Goal: Task Accomplishment & Management: Complete application form

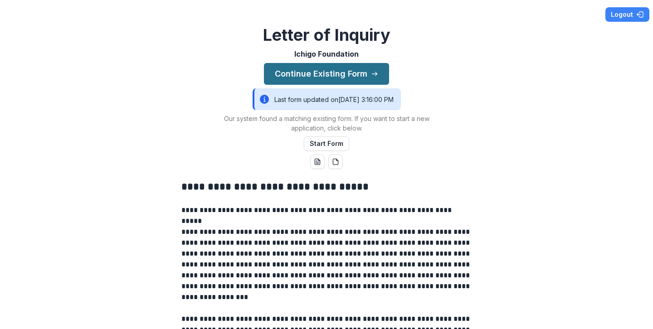
click at [340, 73] on button "Continue Existing Form" at bounding box center [326, 74] width 125 height 22
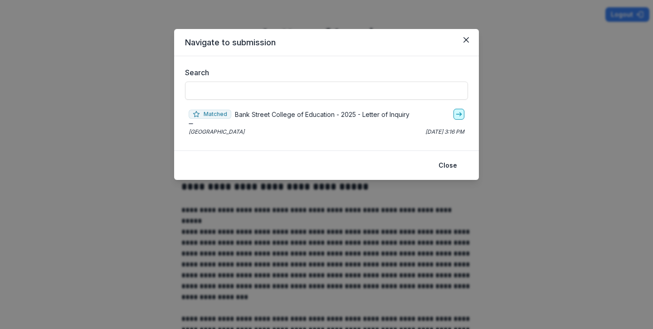
click at [460, 117] on icon "go-to" at bounding box center [458, 114] width 7 height 7
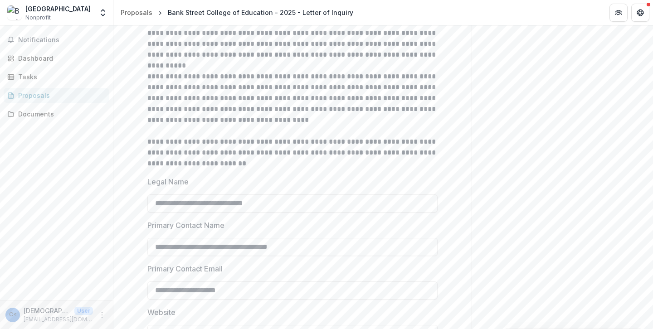
scroll to position [212, 0]
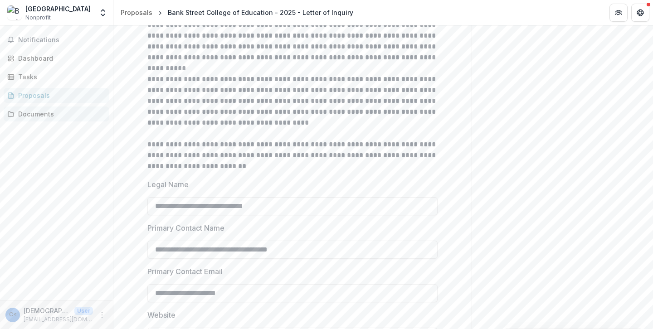
click at [55, 113] on div "Documents" at bounding box center [60, 114] width 84 height 10
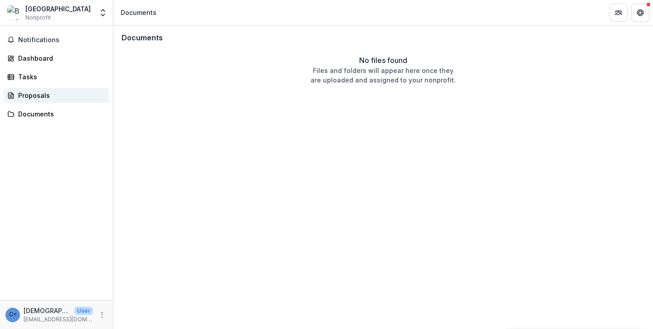
click at [46, 95] on div "Proposals" at bounding box center [60, 96] width 84 height 10
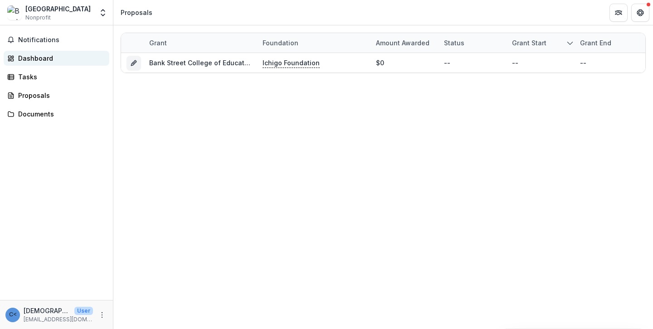
click at [42, 56] on div "Dashboard" at bounding box center [60, 58] width 84 height 10
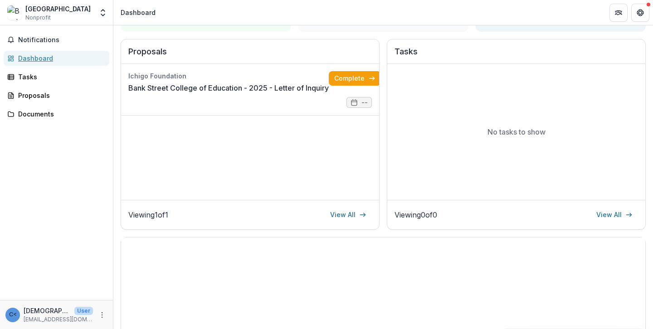
scroll to position [107, 0]
click at [354, 81] on link "Complete" at bounding box center [355, 79] width 52 height 15
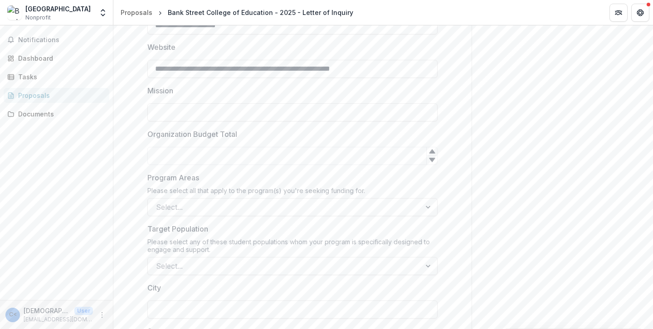
scroll to position [473, 0]
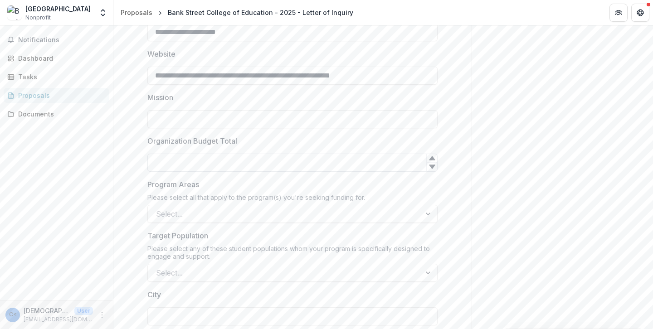
click at [305, 160] on input "Organization Budget Total" at bounding box center [292, 163] width 290 height 18
click at [302, 134] on div "**********" at bounding box center [292, 237] width 290 height 1109
click at [299, 218] on div at bounding box center [284, 214] width 257 height 13
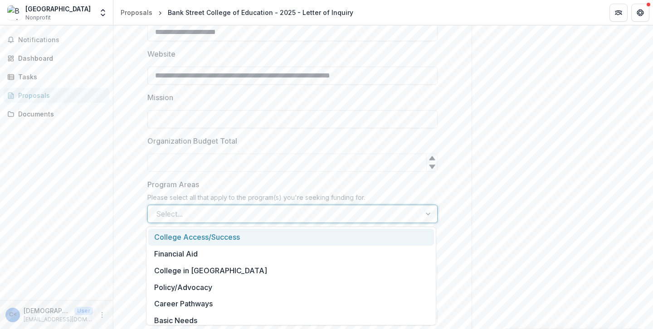
click at [231, 236] on div "College Access/Success" at bounding box center [291, 237] width 286 height 17
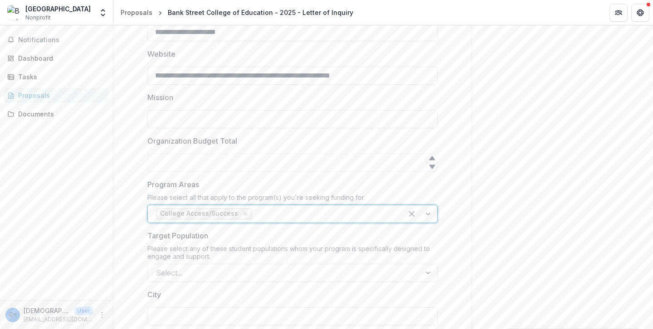
click at [426, 213] on div at bounding box center [420, 213] width 34 height 17
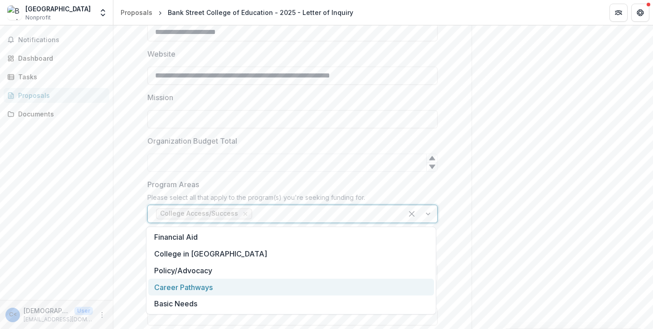
click at [207, 288] on div "Career Pathways" at bounding box center [291, 287] width 286 height 17
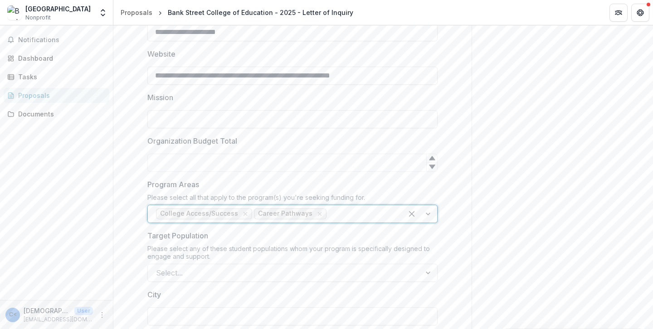
click at [425, 216] on div at bounding box center [420, 213] width 34 height 17
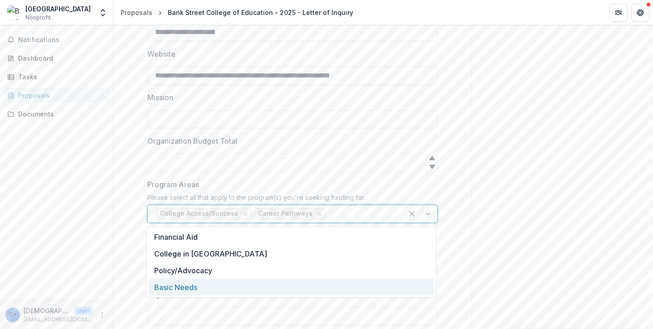
click at [204, 290] on div "Basic Needs" at bounding box center [291, 287] width 286 height 17
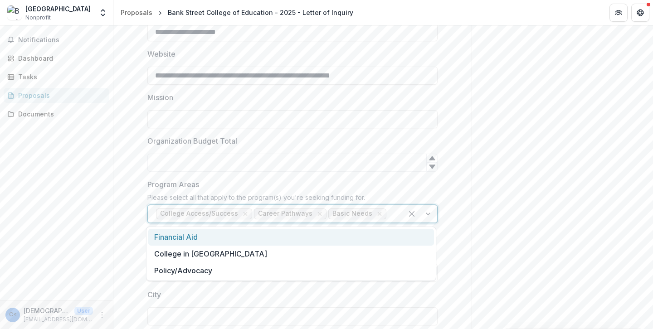
click at [390, 216] on div at bounding box center [391, 214] width 6 height 13
click at [233, 235] on div "Financial Aid" at bounding box center [291, 237] width 286 height 17
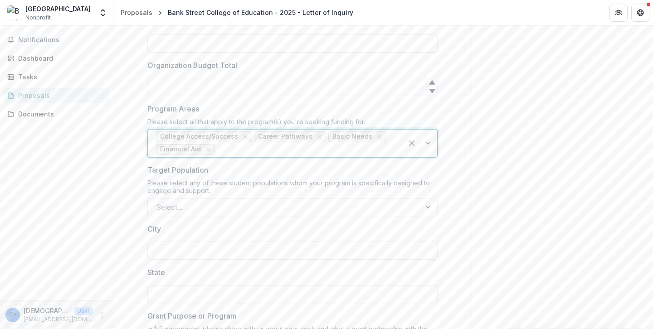
scroll to position [553, 0]
click at [271, 210] on div "Select..." at bounding box center [292, 203] width 290 height 18
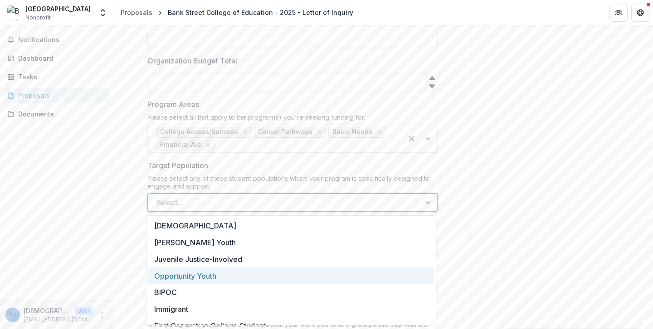
click at [259, 275] on div "Opportunity Youth" at bounding box center [291, 275] width 286 height 17
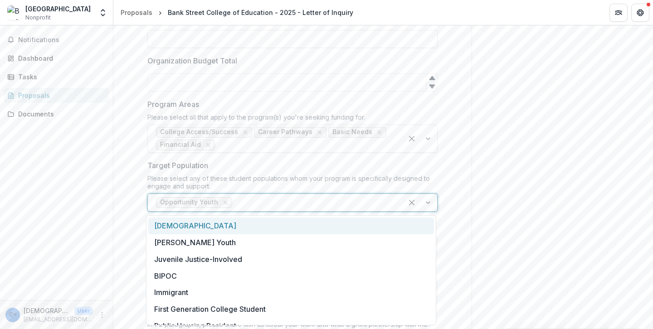
click at [426, 204] on div at bounding box center [420, 202] width 34 height 17
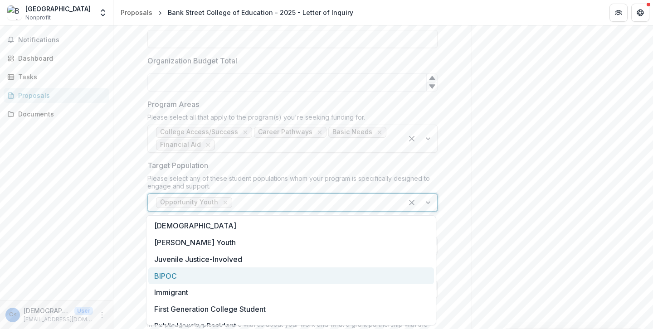
click at [203, 271] on div "BIPOC" at bounding box center [291, 275] width 286 height 17
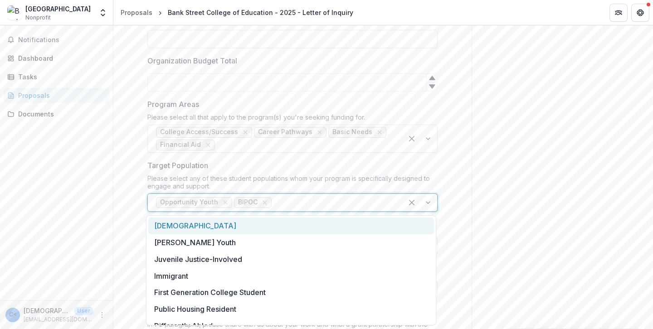
click at [428, 202] on div at bounding box center [420, 202] width 34 height 17
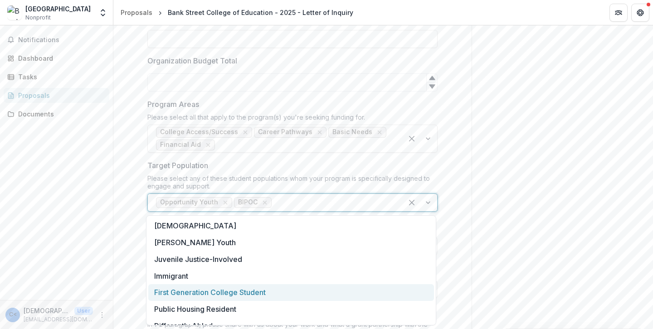
click at [294, 296] on div "First Generation College Student" at bounding box center [291, 292] width 286 height 17
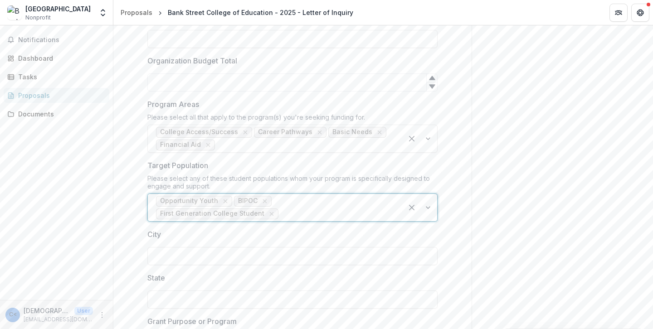
click at [427, 207] on div at bounding box center [420, 207] width 34 height 27
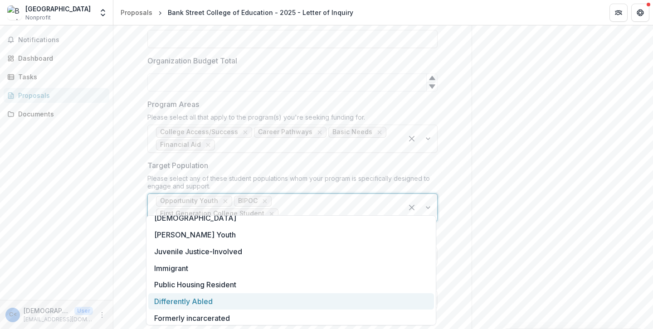
scroll to position [0, 0]
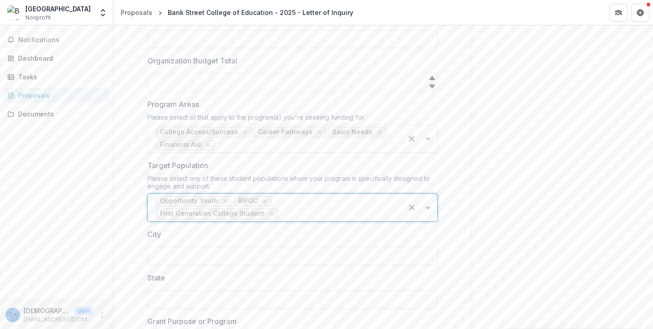
click at [397, 204] on div "Opportunity Youth BIPOC First Generation College Student" at bounding box center [275, 207] width 255 height 27
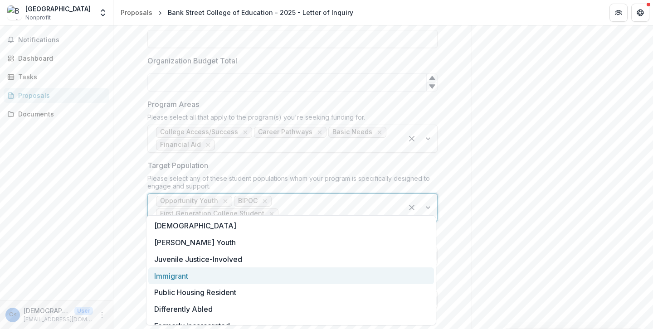
click at [237, 277] on div "Immigrant" at bounding box center [291, 275] width 286 height 17
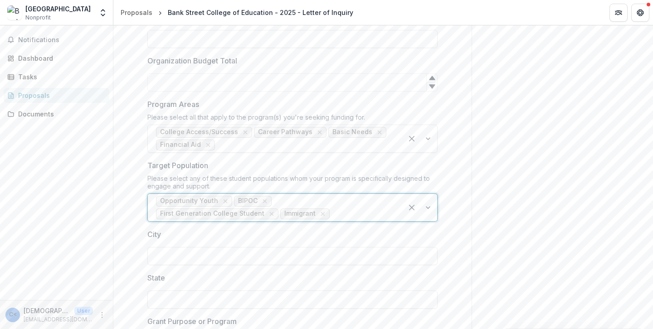
click at [481, 243] on div "Send comments or questions to Ichigo Foundation in the box below. Ichigo Founda…" at bounding box center [562, 118] width 181 height 1292
click at [268, 260] on input "City" at bounding box center [292, 256] width 290 height 18
type input "**********"
type input "**"
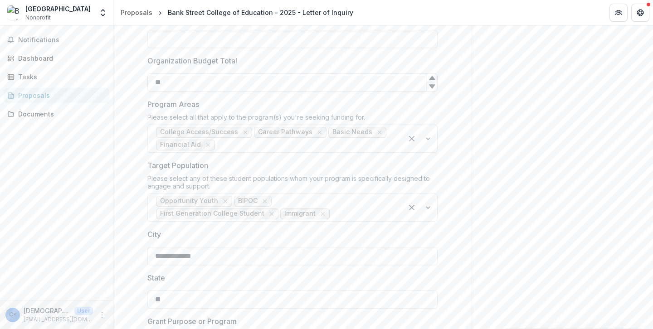
click at [190, 83] on input "**" at bounding box center [292, 82] width 290 height 18
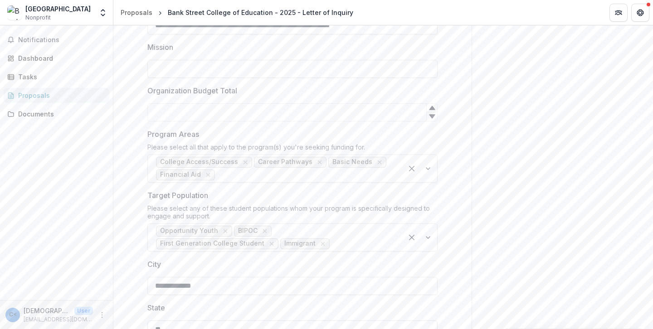
scroll to position [468, 0]
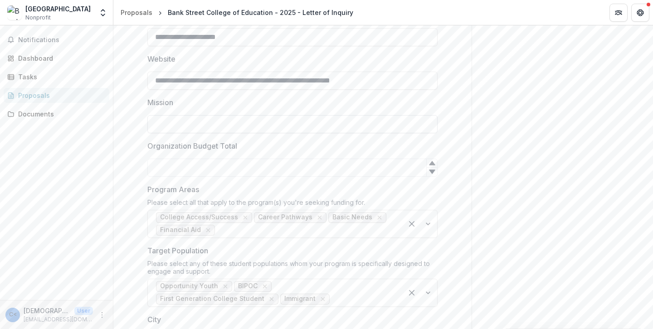
click at [230, 122] on input "Mission" at bounding box center [292, 124] width 290 height 18
paste input "**********"
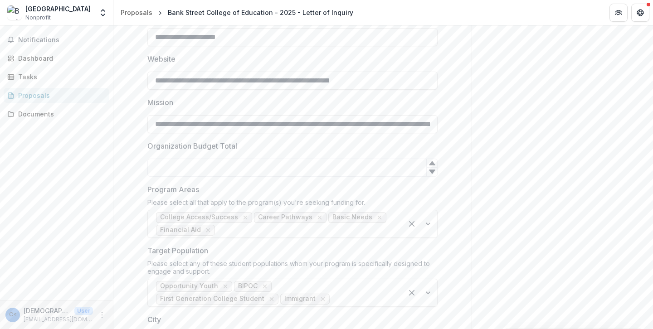
scroll to position [0, 618]
click at [175, 124] on input "**********" at bounding box center [292, 124] width 290 height 18
type input "**********"
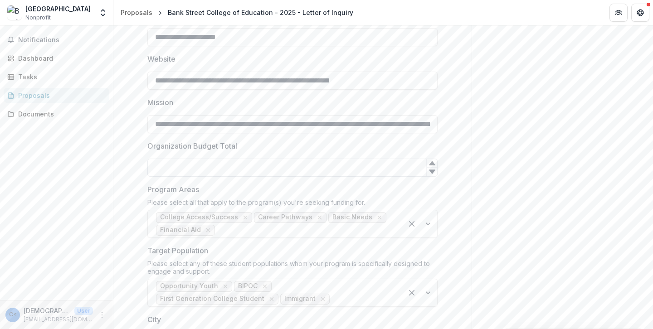
click at [174, 172] on input "Organization Budget Total" at bounding box center [292, 168] width 290 height 18
click at [433, 165] on icon at bounding box center [431, 163] width 7 height 7
type input "*"
click at [433, 165] on icon at bounding box center [431, 163] width 7 height 7
paste input "*******"
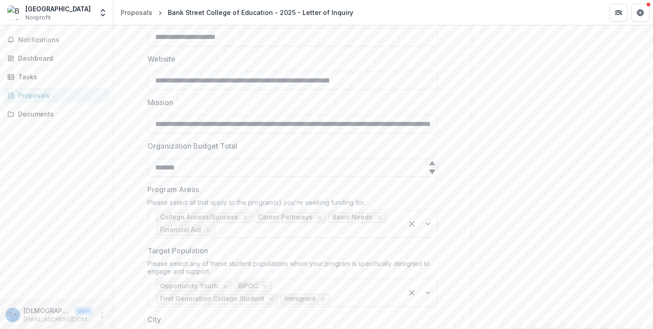
click at [153, 165] on input "*******" at bounding box center [292, 168] width 290 height 18
type input "*******"
click at [480, 203] on div "Send comments or questions to Ichigo Foundation in the box below. Ichigo Founda…" at bounding box center [562, 204] width 181 height 1292
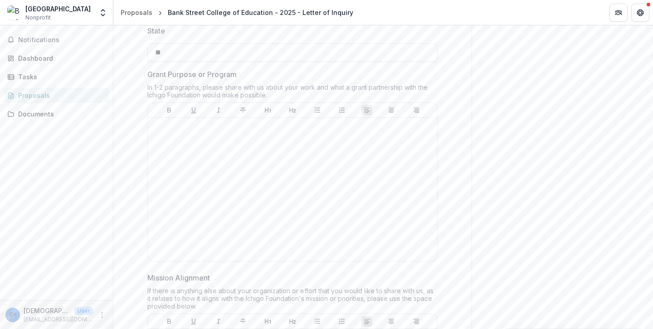
scroll to position [805, 0]
click at [279, 150] on div at bounding box center [292, 185] width 282 height 136
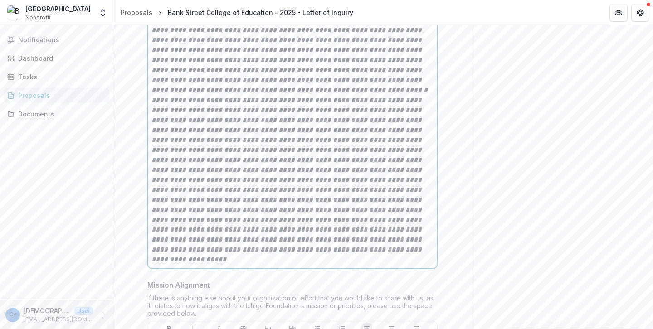
scroll to position [1056, 0]
click at [272, 131] on em at bounding box center [287, 179] width 272 height 166
click at [260, 132] on em at bounding box center [287, 179] width 272 height 166
click at [280, 130] on em at bounding box center [287, 179] width 272 height 166
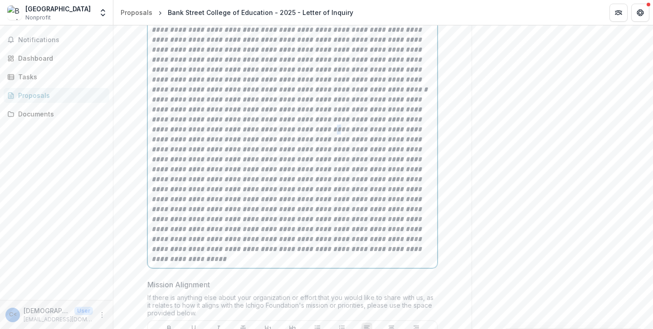
click at [280, 130] on em at bounding box center [287, 179] width 272 height 166
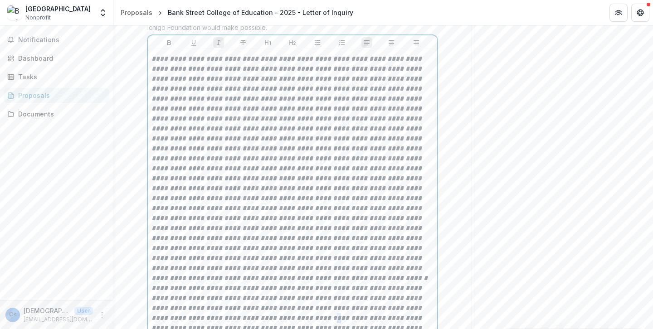
scroll to position [866, 0]
drag, startPoint x: 263, startPoint y: 221, endPoint x: 225, endPoint y: 223, distance: 38.1
click at [225, 223] on em at bounding box center [289, 170] width 276 height 226
click at [223, 223] on em at bounding box center [289, 170] width 276 height 226
drag, startPoint x: 223, startPoint y: 223, endPoint x: 263, endPoint y: 218, distance: 39.8
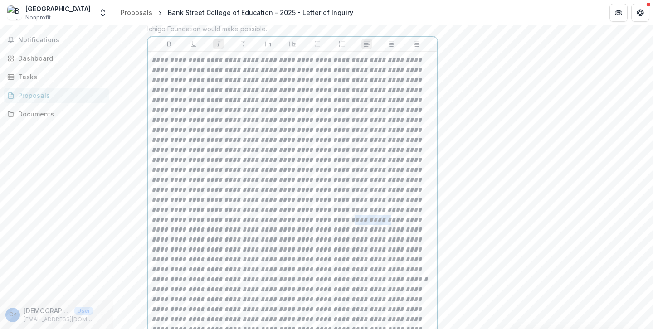
click at [263, 218] on em at bounding box center [289, 170] width 276 height 226
copy em "**********"
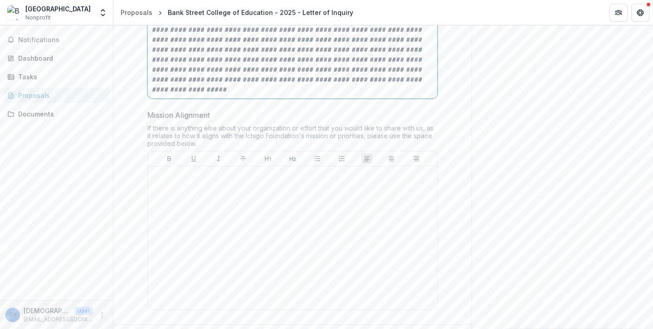
scroll to position [1230, 0]
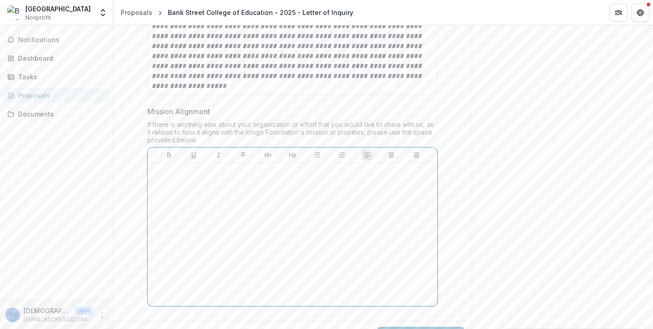
click at [197, 167] on div at bounding box center [292, 234] width 282 height 136
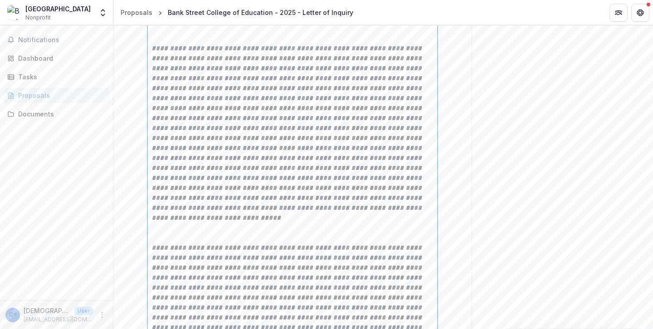
scroll to position [1871, 0]
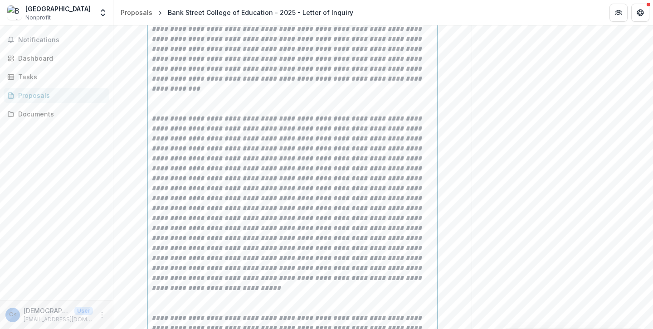
click at [174, 293] on p at bounding box center [292, 303] width 282 height 20
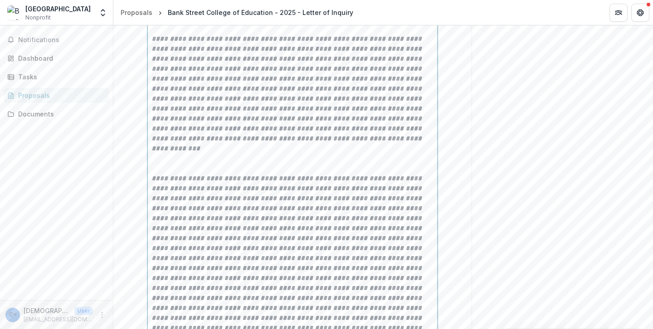
scroll to position [1808, 0]
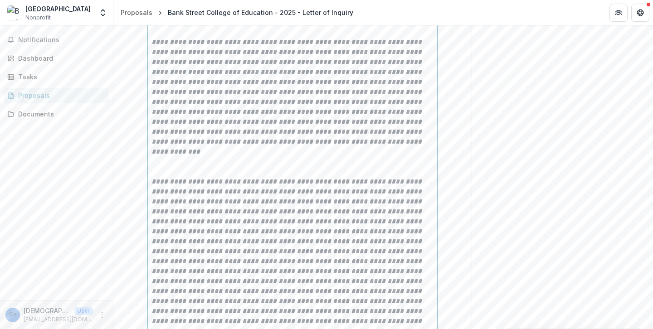
click at [164, 157] on p at bounding box center [292, 167] width 282 height 20
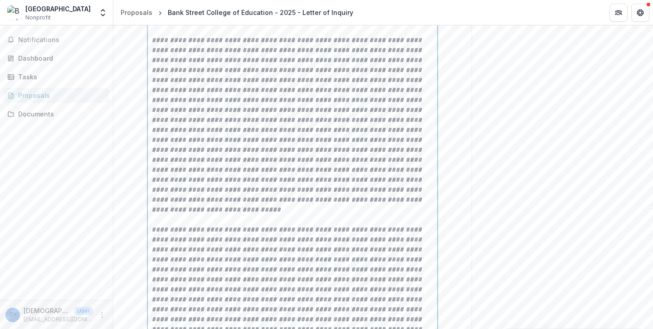
scroll to position [1945, 0]
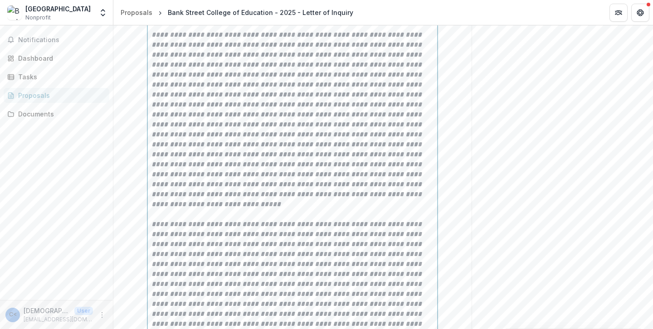
click at [397, 221] on em at bounding box center [287, 299] width 272 height 156
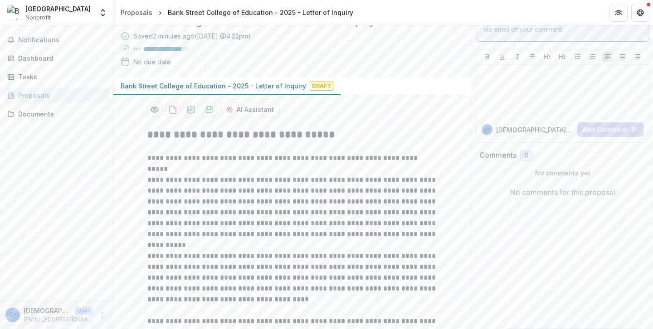
scroll to position [0, 0]
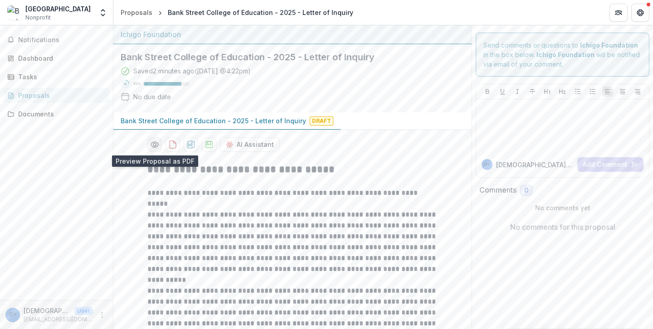
click at [153, 143] on icon "Preview 02b69b52-9fbb-4da1-9463-2b5168ec6f3e-0.pdf" at bounding box center [154, 144] width 9 height 9
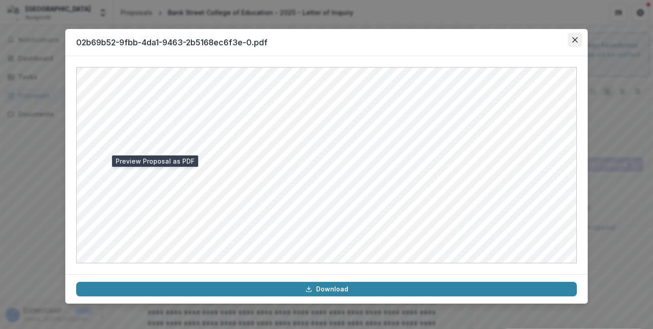
click at [575, 40] on icon "Close" at bounding box center [574, 39] width 5 height 5
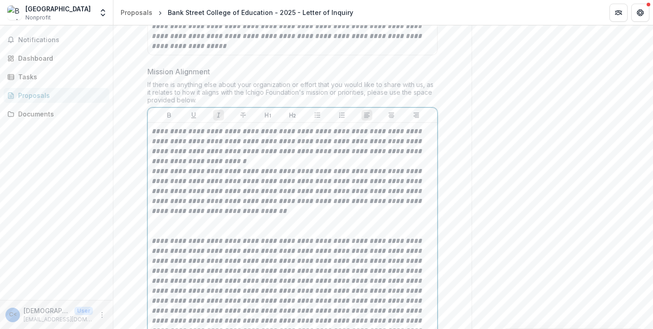
scroll to position [1836, 0]
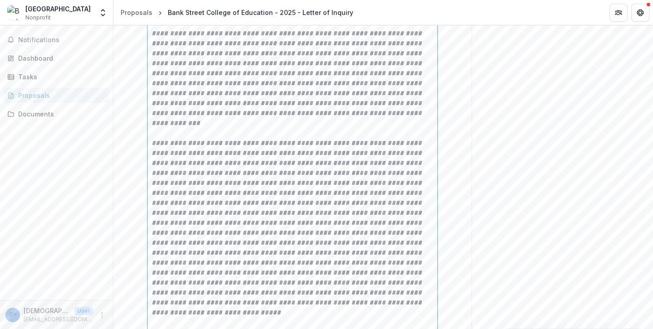
click at [186, 222] on div "**********" at bounding box center [292, 29] width 282 height 938
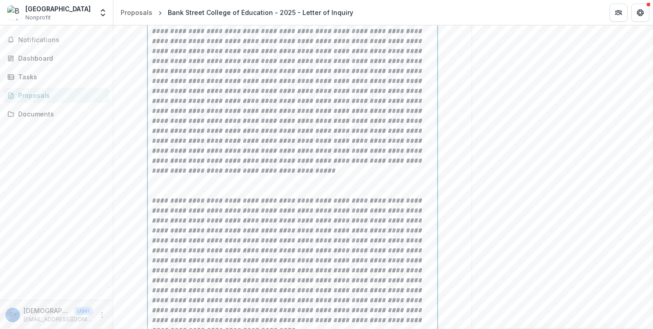
scroll to position [1432, 0]
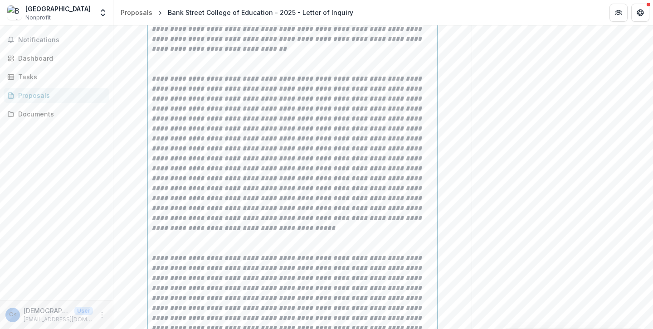
click at [159, 234] on p at bounding box center [292, 243] width 282 height 20
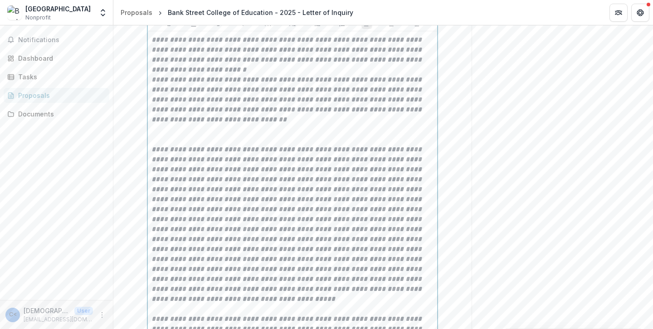
scroll to position [1356, 0]
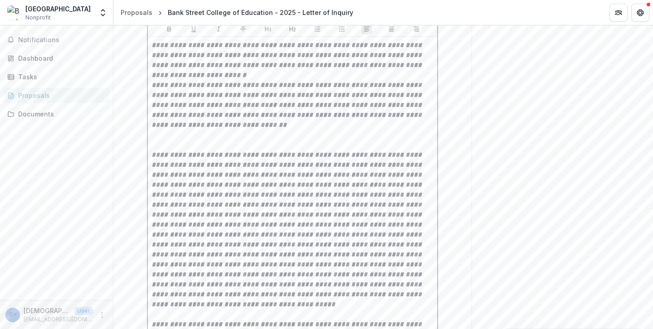
click at [160, 132] on p at bounding box center [292, 140] width 282 height 20
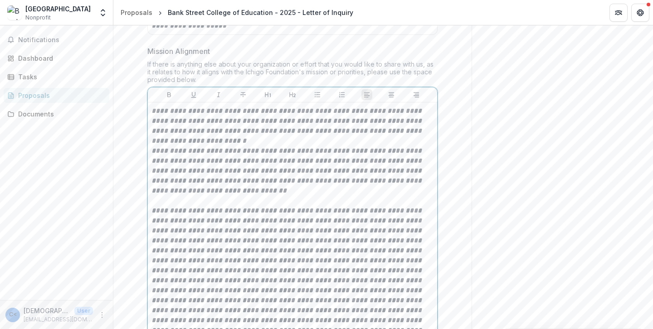
scroll to position [1286, 0]
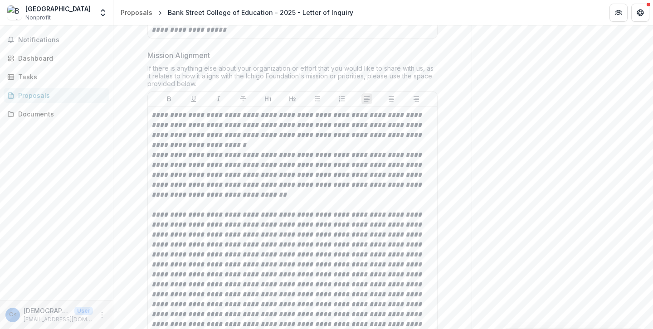
click at [152, 112] on em "**********" at bounding box center [287, 130] width 272 height 37
click at [151, 112] on em "**********" at bounding box center [287, 130] width 272 height 37
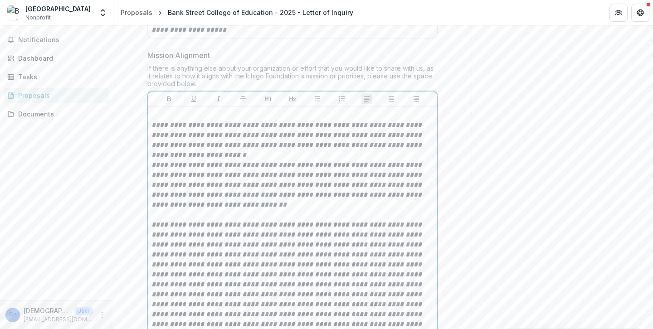
click at [175, 110] on p at bounding box center [292, 115] width 282 height 10
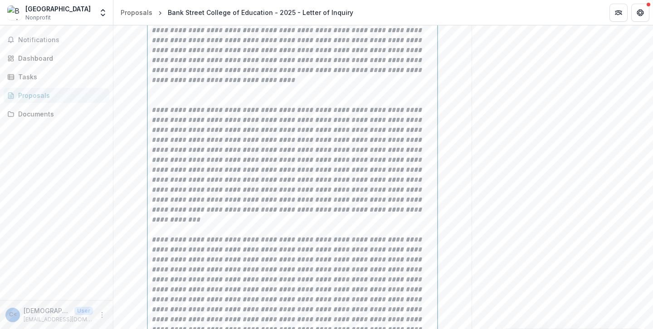
scroll to position [1712, 0]
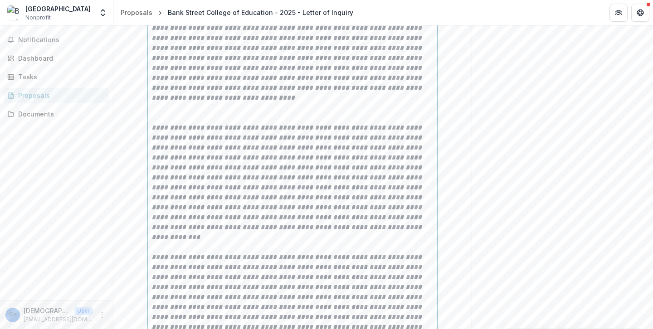
click at [189, 103] on p at bounding box center [292, 113] width 282 height 20
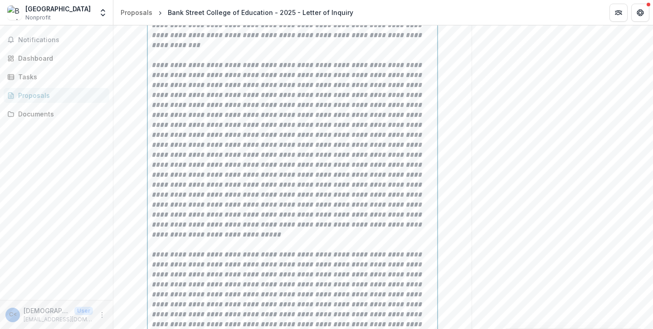
scroll to position [1983, 0]
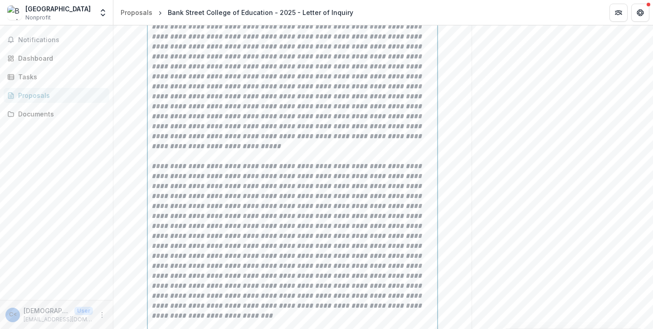
click at [396, 267] on p at bounding box center [292, 241] width 282 height 160
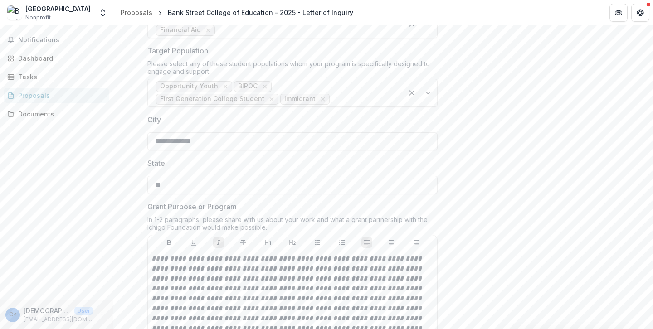
scroll to position [600, 0]
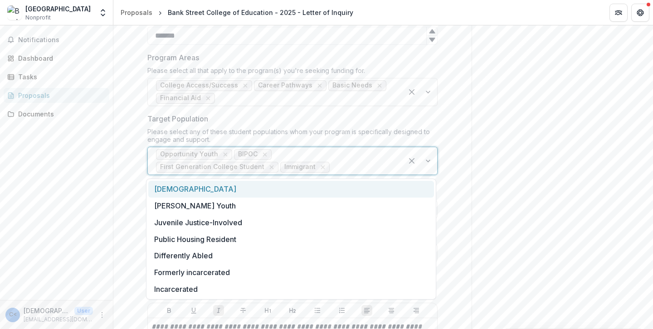
click at [375, 169] on div at bounding box center [362, 167] width 63 height 13
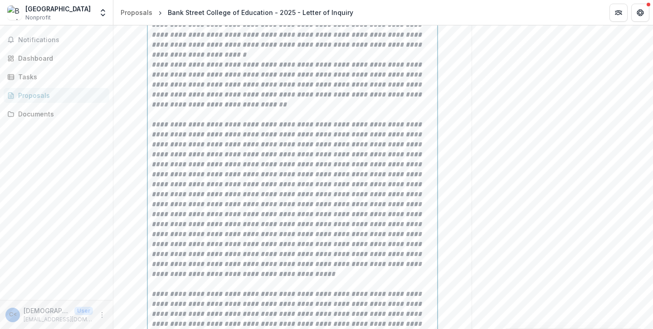
scroll to position [1926, 0]
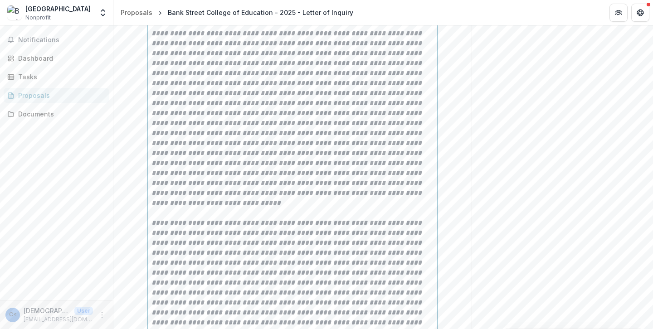
click at [173, 208] on p at bounding box center [292, 213] width 282 height 10
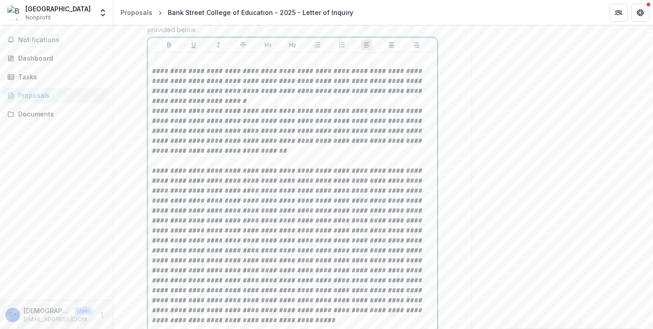
scroll to position [1277, 0]
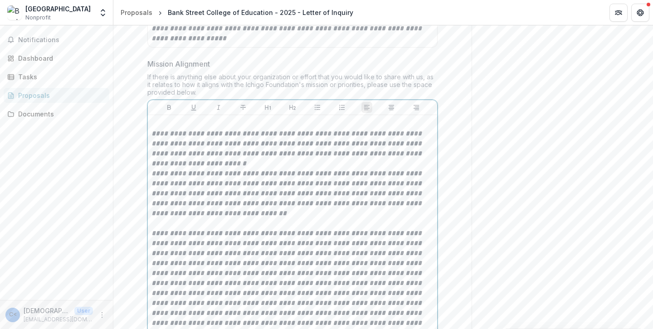
click at [168, 219] on p at bounding box center [292, 224] width 282 height 10
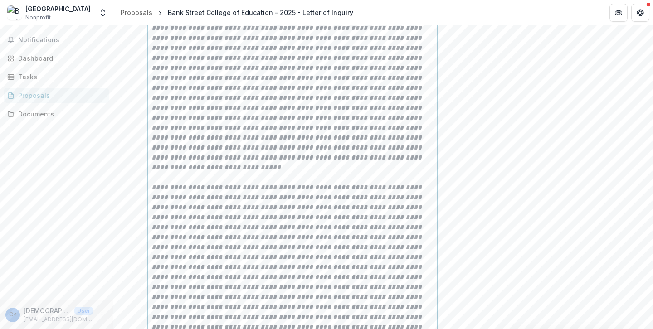
scroll to position [1983, 0]
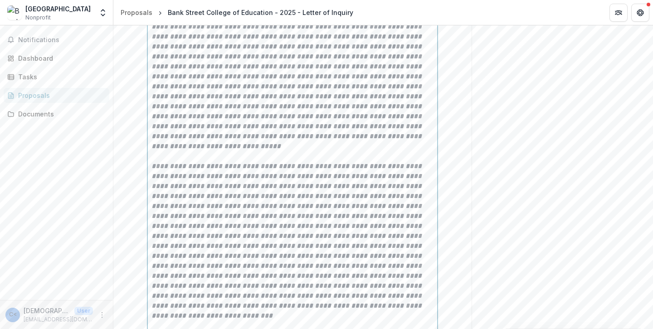
click at [389, 267] on em at bounding box center [287, 241] width 272 height 156
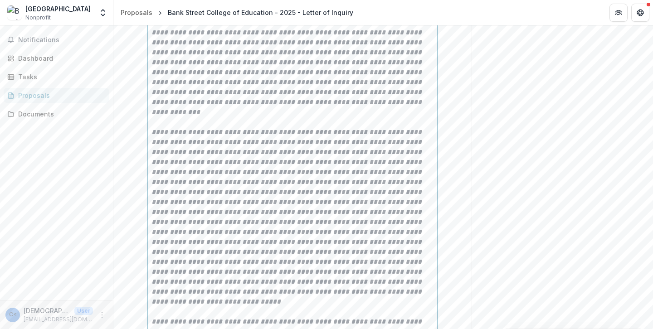
scroll to position [2003, 0]
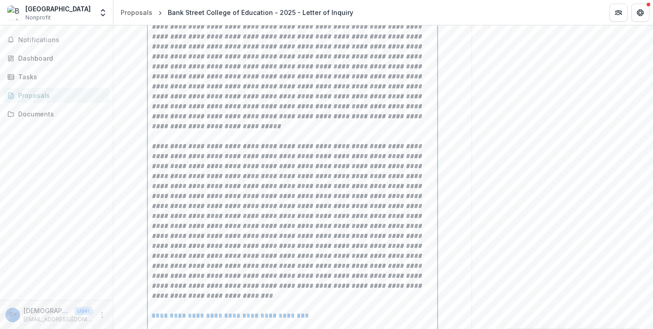
click at [323, 311] on p "**********" at bounding box center [292, 316] width 282 height 10
click at [163, 312] on link "**********" at bounding box center [229, 315] width 157 height 7
click at [343, 311] on p "**********" at bounding box center [292, 316] width 282 height 10
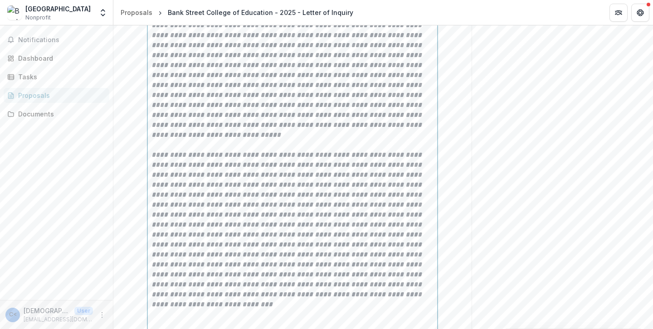
scroll to position [1995, 0]
paste div
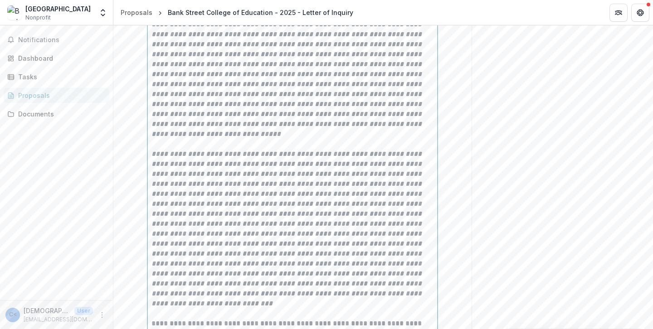
click at [172, 319] on p "**********" at bounding box center [292, 334] width 282 height 30
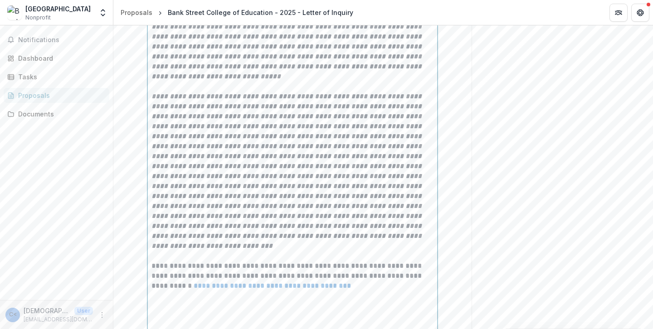
scroll to position [2052, 0]
click at [152, 262] on p "**********" at bounding box center [292, 277] width 282 height 30
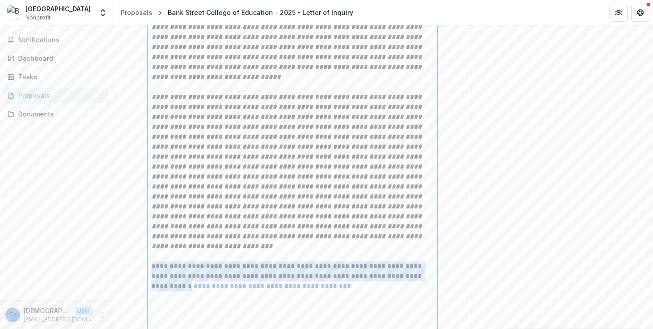
drag, startPoint x: 151, startPoint y: 216, endPoint x: 165, endPoint y: 235, distance: 23.9
click at [165, 262] on p "**********" at bounding box center [292, 277] width 282 height 30
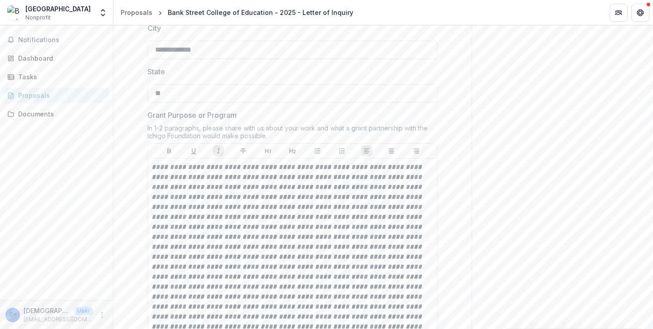
scroll to position [763, 0]
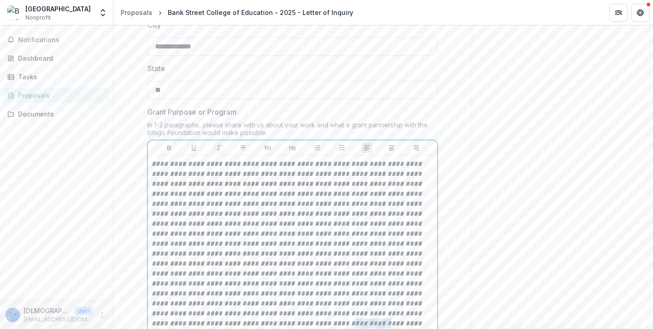
click at [219, 150] on icon "Italicize" at bounding box center [218, 147] width 7 height 7
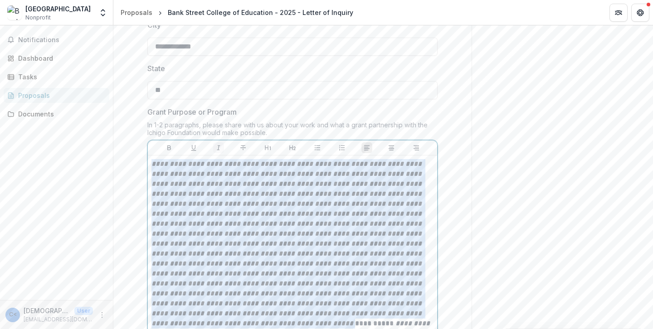
click at [219, 150] on icon "Italicize" at bounding box center [218, 147] width 7 height 7
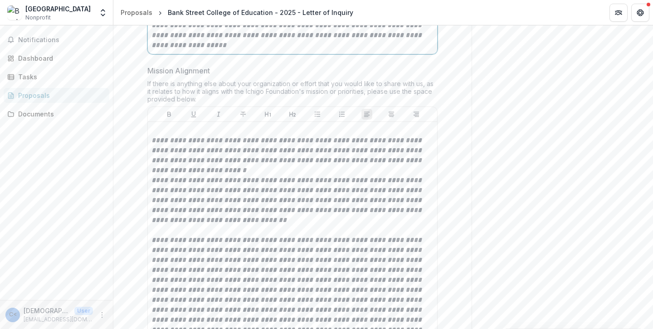
scroll to position [1274, 0]
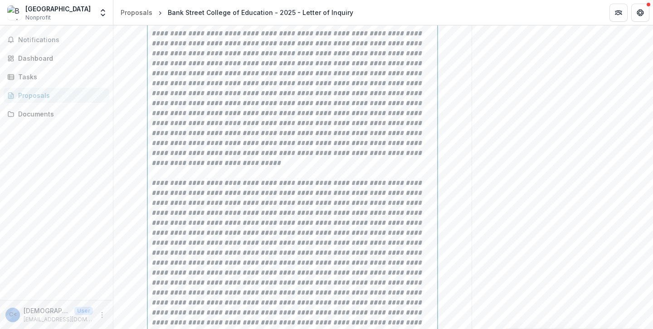
click at [227, 180] on em at bounding box center [287, 258] width 272 height 156
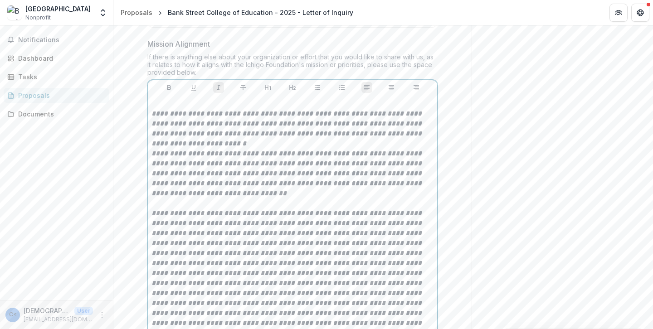
scroll to position [1294, 0]
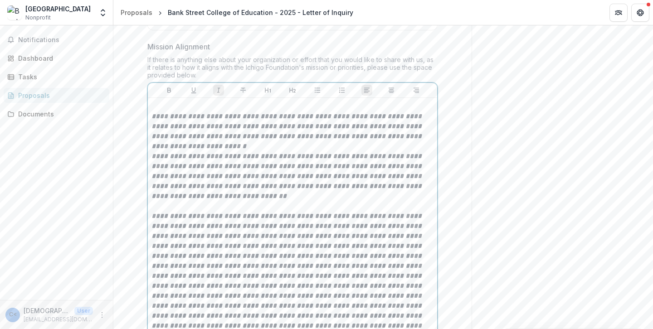
click at [226, 136] on p "**********" at bounding box center [292, 132] width 282 height 40
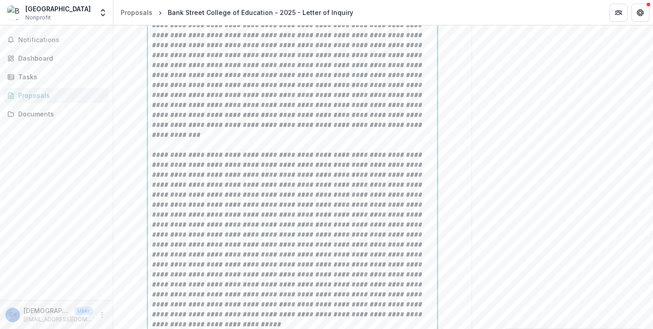
scroll to position [2062, 0]
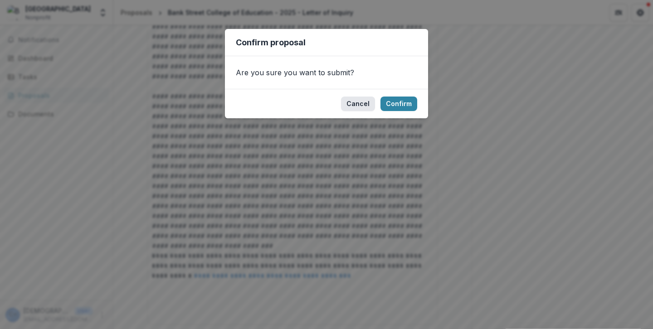
click at [365, 106] on button "Cancel" at bounding box center [358, 104] width 34 height 15
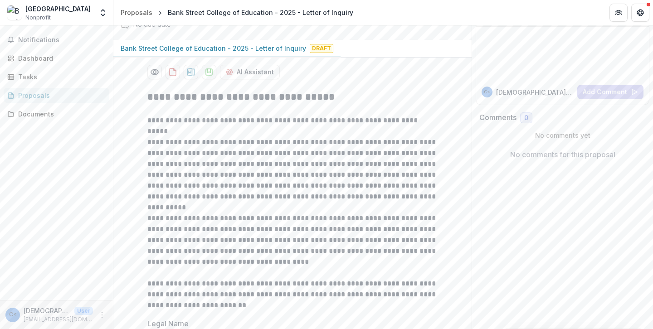
scroll to position [0, 0]
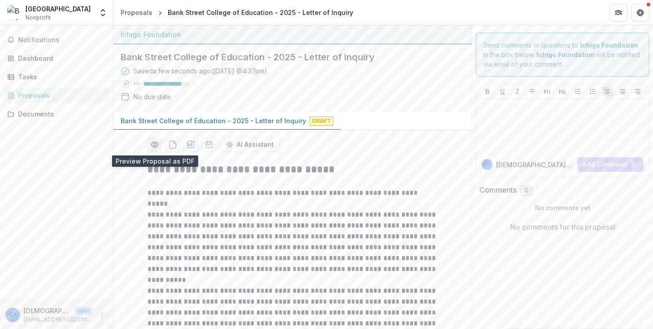
click at [156, 144] on icon "Preview 02b69b52-9fbb-4da1-9463-2b5168ec6f3e-0.pdf" at bounding box center [154, 144] width 7 height 5
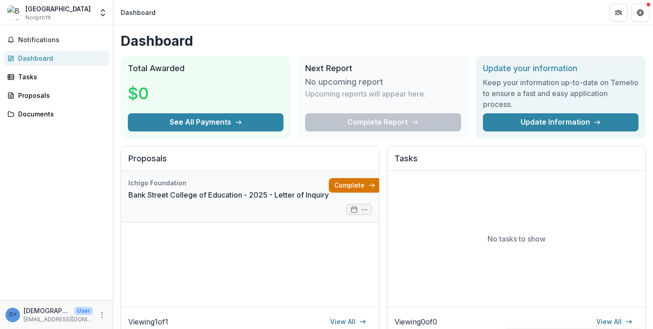
click at [341, 187] on link "Complete" at bounding box center [355, 185] width 52 height 15
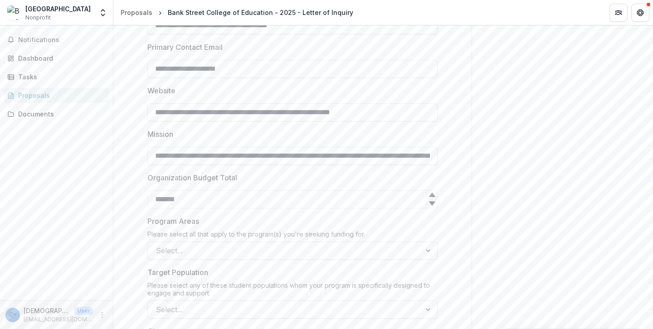
scroll to position [436, 0]
click at [312, 249] on div at bounding box center [284, 251] width 257 height 13
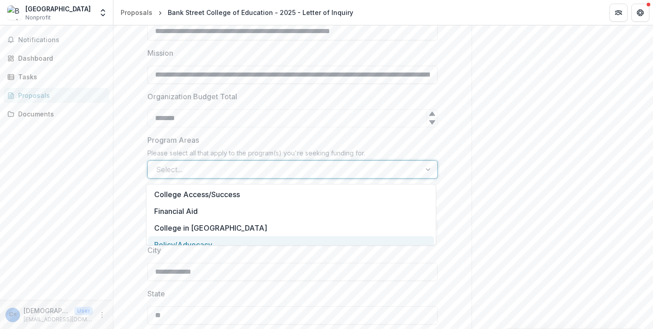
scroll to position [527, 0]
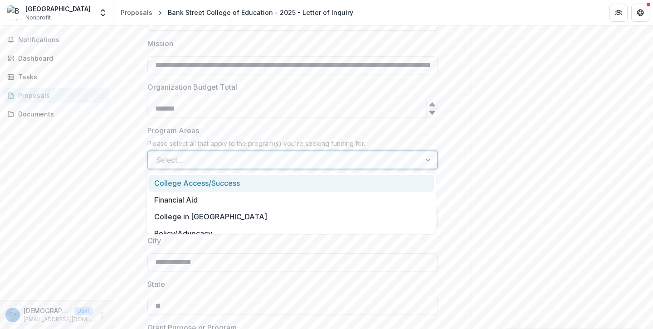
click at [244, 185] on div "College Access/Success" at bounding box center [291, 183] width 286 height 17
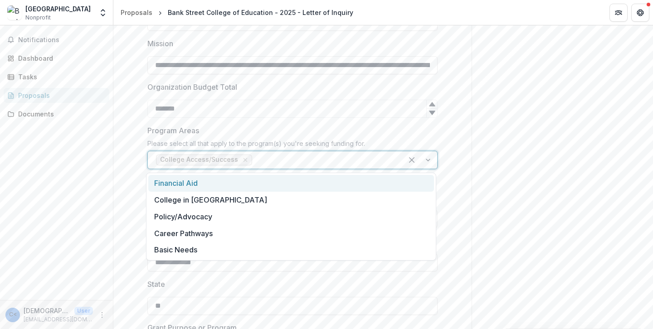
click at [291, 159] on div at bounding box center [324, 160] width 141 height 13
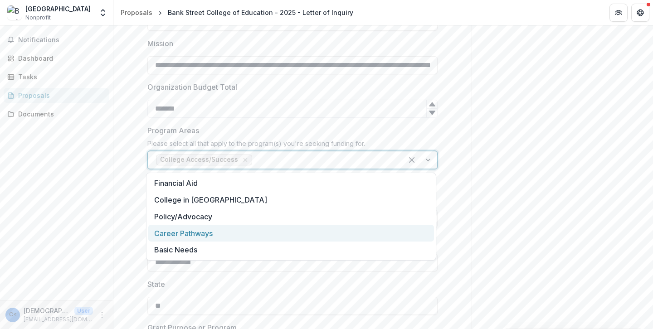
click at [222, 227] on div "Career Pathways" at bounding box center [291, 233] width 286 height 17
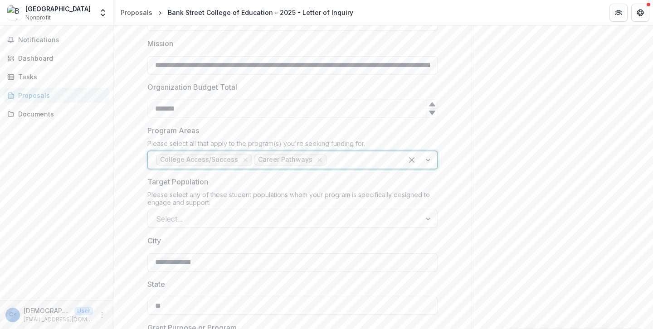
click at [351, 161] on div at bounding box center [361, 160] width 66 height 13
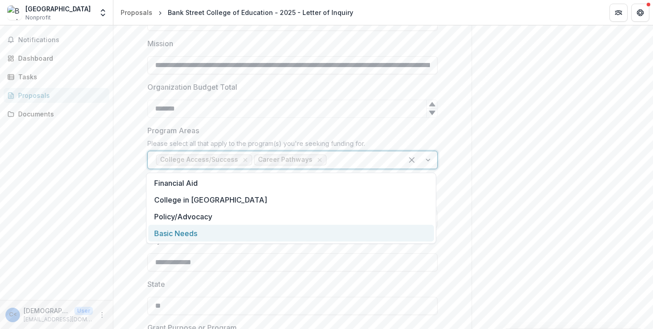
click at [220, 236] on div "Basic Needs" at bounding box center [291, 233] width 286 height 17
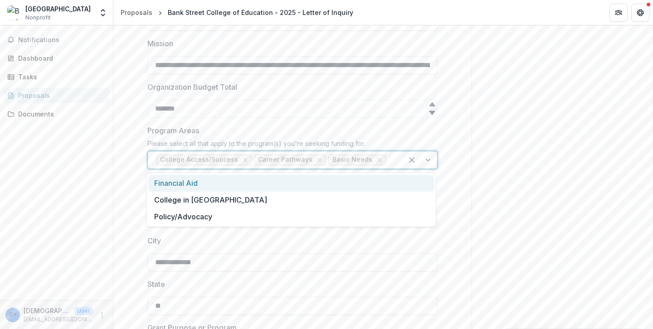
click at [388, 160] on div at bounding box center [391, 160] width 6 height 13
click at [206, 187] on div "Financial Aid" at bounding box center [291, 183] width 286 height 17
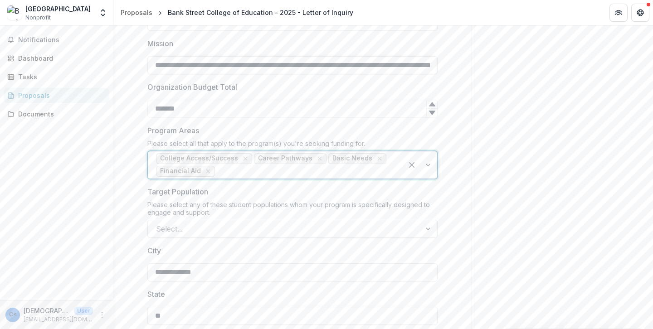
click at [217, 230] on div at bounding box center [284, 229] width 257 height 13
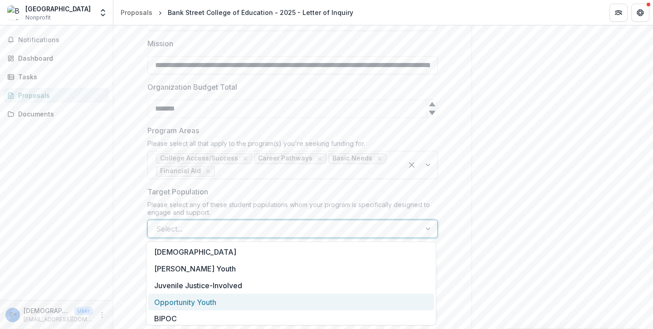
click at [214, 297] on div "Opportunity Youth" at bounding box center [291, 302] width 286 height 17
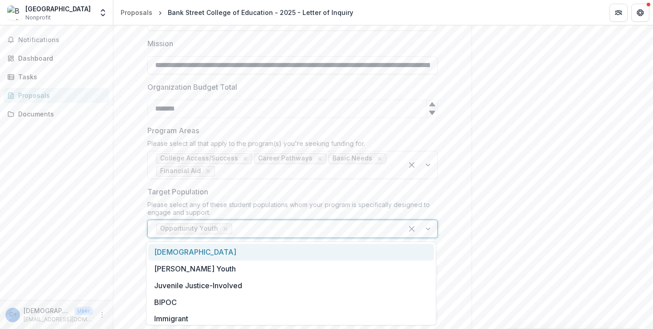
click at [254, 229] on div at bounding box center [314, 229] width 160 height 13
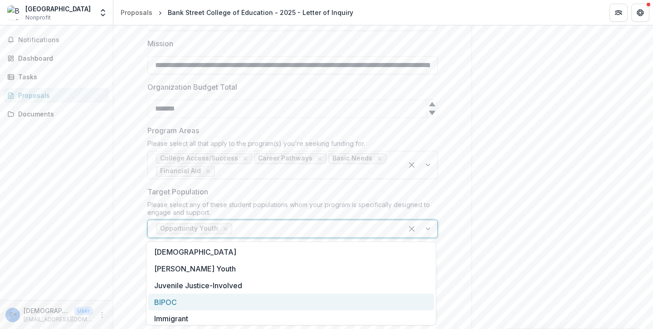
click at [193, 307] on div "BIPOC" at bounding box center [291, 302] width 286 height 17
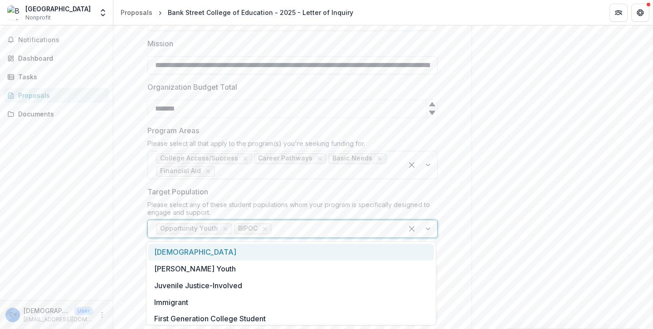
click at [290, 231] on div at bounding box center [333, 229] width 121 height 13
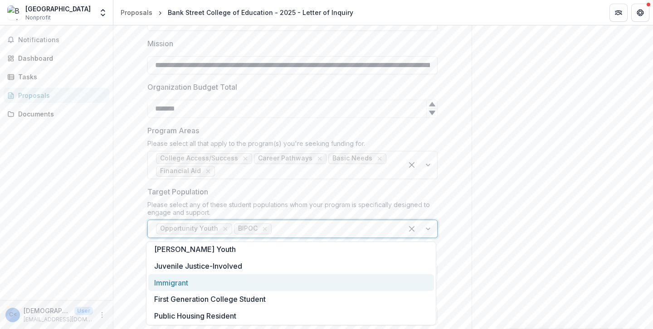
scroll to position [19, 0]
click at [190, 288] on div "Immigrant" at bounding box center [291, 283] width 286 height 17
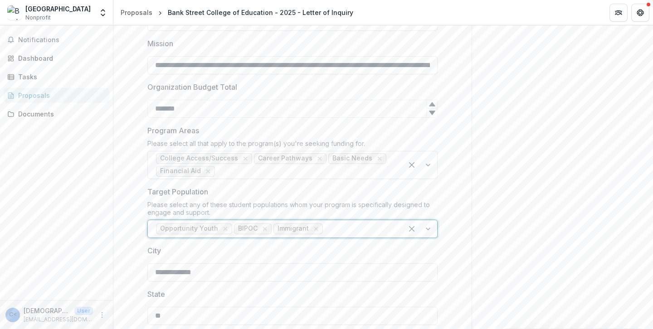
click at [337, 232] on div at bounding box center [360, 229] width 70 height 13
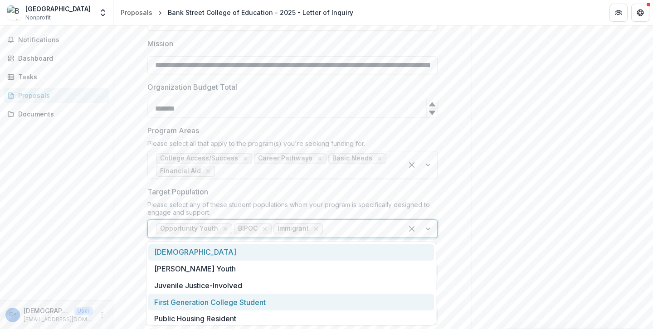
click at [240, 307] on div "First Generation College Student" at bounding box center [291, 302] width 286 height 17
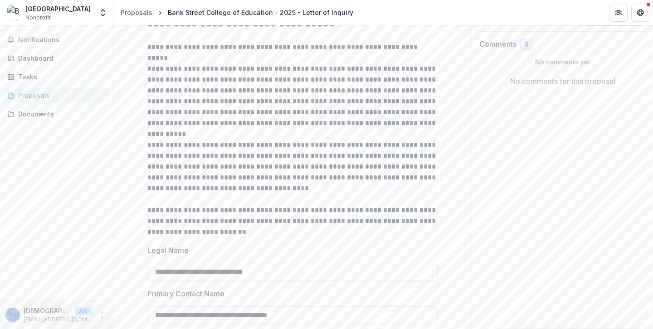
scroll to position [0, 0]
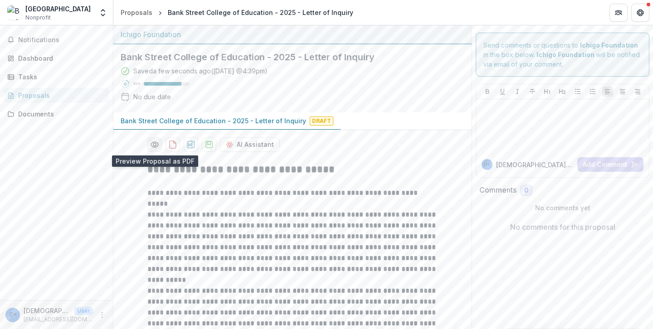
click at [154, 142] on icon "Preview 02b69b52-9fbb-4da1-9463-2b5168ec6f3e-0.pdf" at bounding box center [154, 144] width 9 height 9
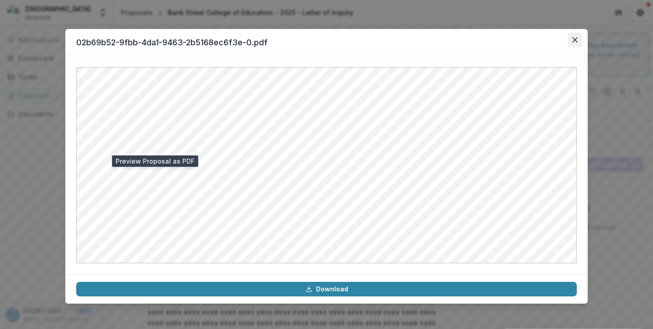
click at [574, 41] on icon "Close" at bounding box center [574, 39] width 5 height 5
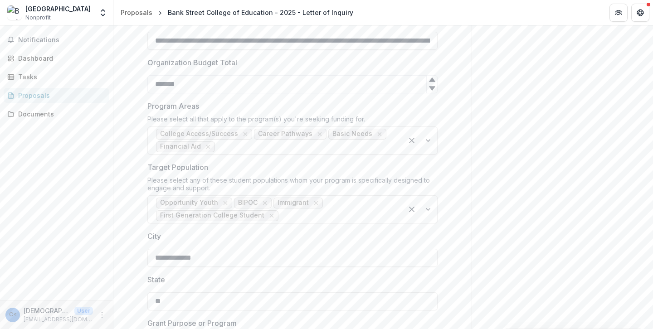
scroll to position [582, 0]
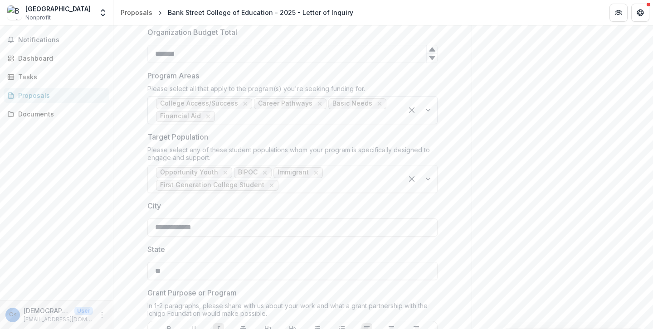
click at [284, 122] on div at bounding box center [306, 116] width 178 height 13
click at [282, 115] on div at bounding box center [306, 116] width 178 height 13
click at [365, 72] on label "Program Areas" at bounding box center [289, 75] width 285 height 11
click at [219, 111] on input "Program Areas" at bounding box center [218, 116] width 2 height 11
click at [428, 110] on div at bounding box center [420, 110] width 34 height 27
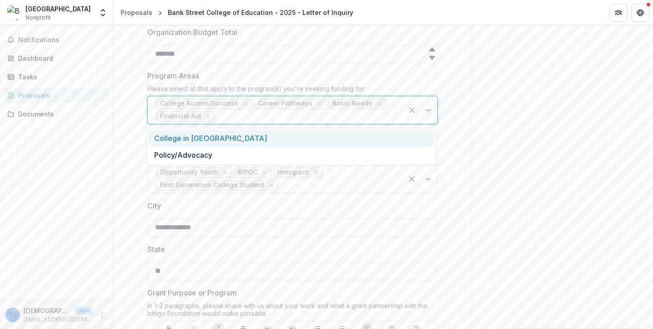
click at [339, 81] on div "Program Areas Please select all that apply to the program(s) you're seeking fun…" at bounding box center [292, 97] width 290 height 54
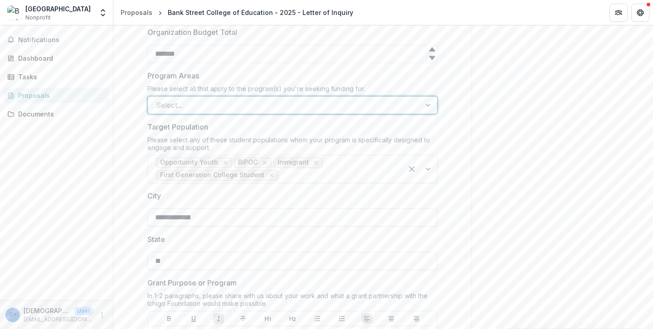
click at [379, 108] on div at bounding box center [284, 105] width 257 height 13
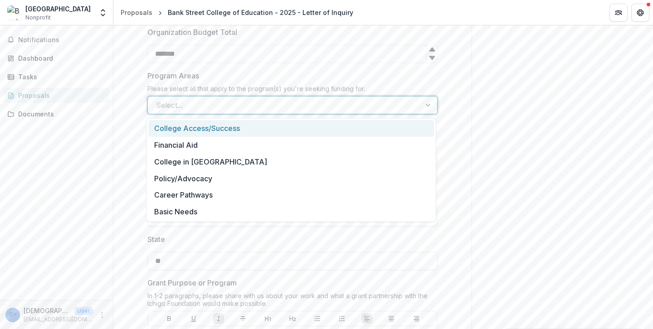
click at [265, 128] on div "College Access/Success" at bounding box center [291, 128] width 286 height 17
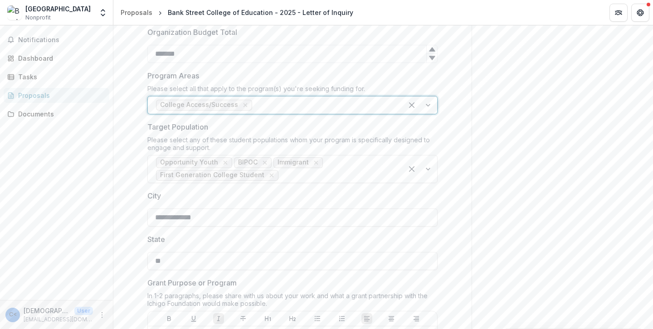
click at [275, 107] on div at bounding box center [324, 105] width 141 height 13
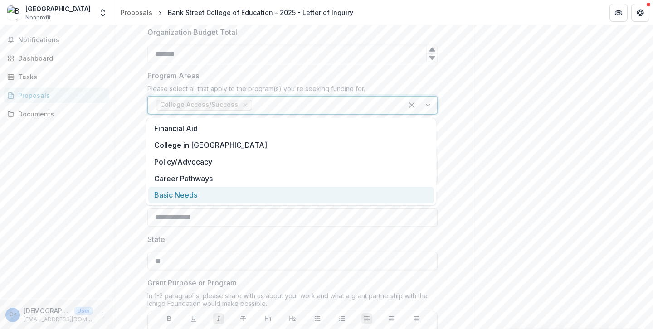
click at [226, 188] on div "Basic Needs" at bounding box center [291, 195] width 286 height 17
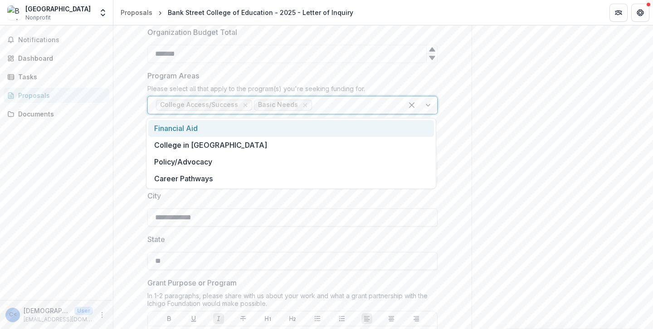
click at [338, 110] on div at bounding box center [354, 105] width 81 height 13
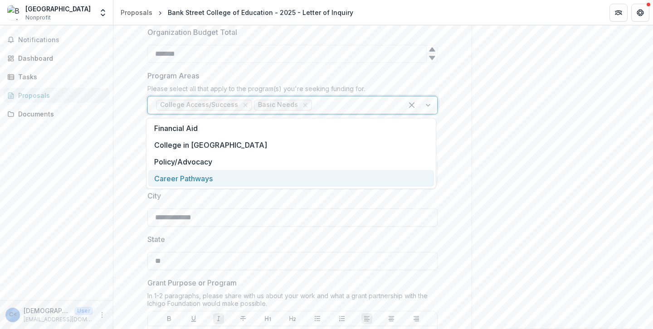
click at [257, 174] on div "Career Pathways" at bounding box center [291, 178] width 286 height 17
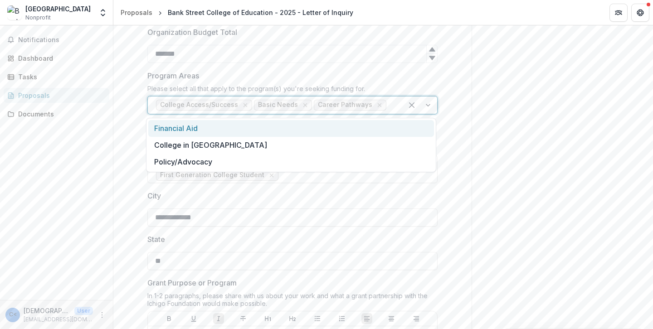
click at [388, 107] on div at bounding box center [391, 105] width 6 height 13
click at [250, 131] on div "Financial Aid" at bounding box center [291, 128] width 286 height 17
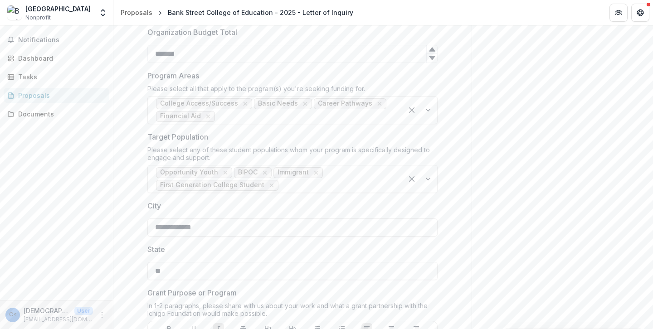
click at [292, 143] on div "Target Population Please select any of these student populations whom your prog…" at bounding box center [292, 162] width 290 height 62
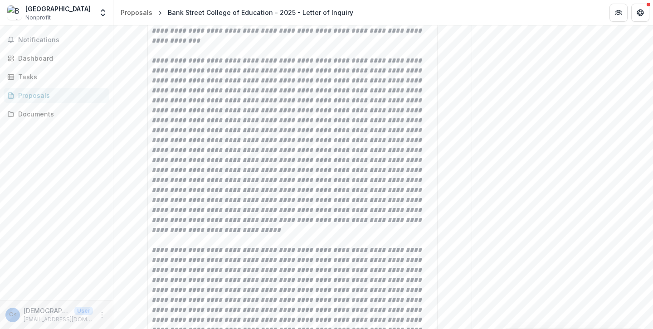
scroll to position [2062, 0]
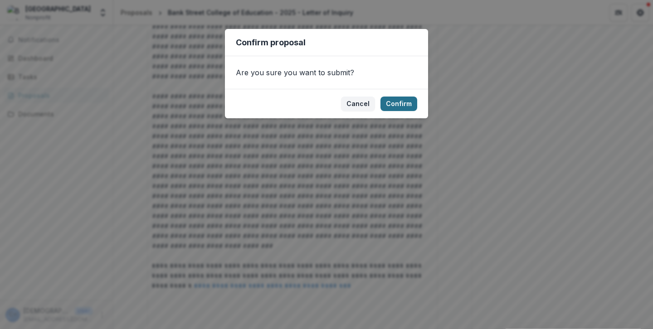
click at [404, 103] on button "Confirm" at bounding box center [398, 104] width 37 height 15
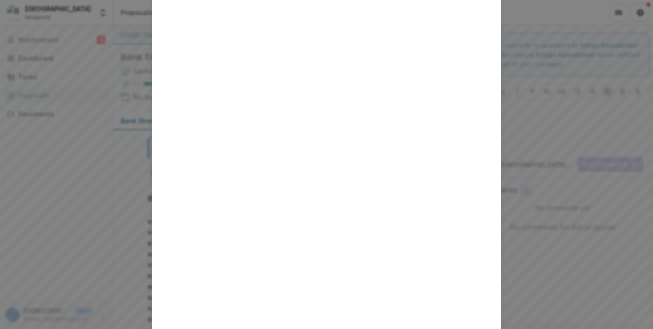
scroll to position [0, 0]
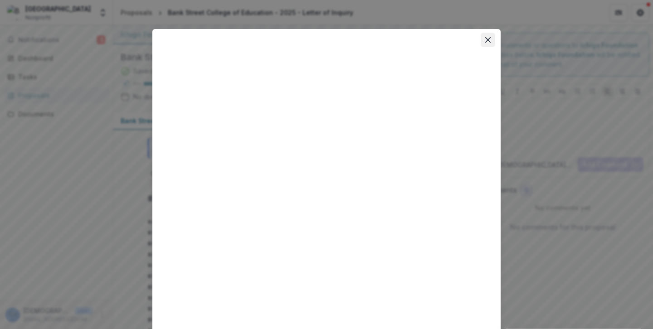
click at [487, 41] on icon "Close" at bounding box center [487, 39] width 5 height 5
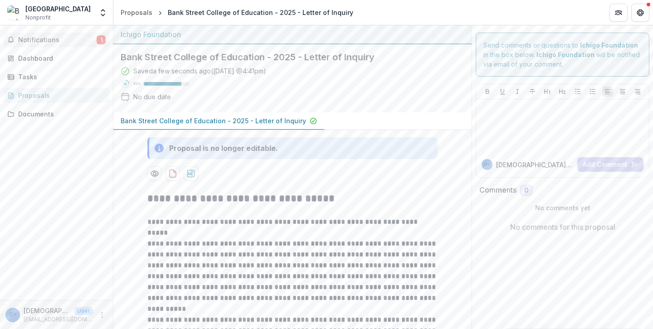
click at [69, 36] on span "Notifications" at bounding box center [57, 40] width 78 height 8
click at [361, 105] on div "[GEOGRAPHIC_DATA] of Education - 2025 - Letter of Inquiry Saved 4 minutes ago (…" at bounding box center [285, 78] width 344 height 68
click at [72, 34] on button "Notifications 1" at bounding box center [57, 40] width 106 height 15
click at [509, 122] on div at bounding box center [562, 125] width 165 height 45
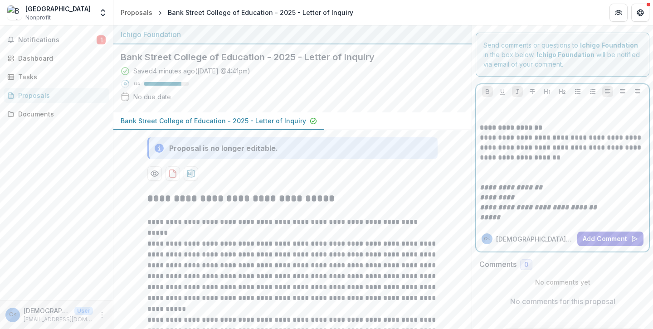
click at [486, 185] on em "**********" at bounding box center [511, 187] width 63 height 7
click at [481, 179] on p at bounding box center [562, 173] width 165 height 20
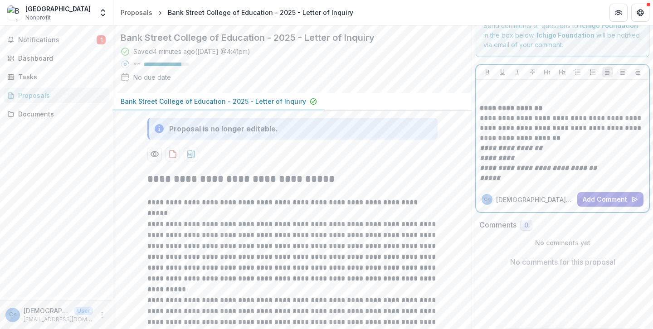
scroll to position [25, 0]
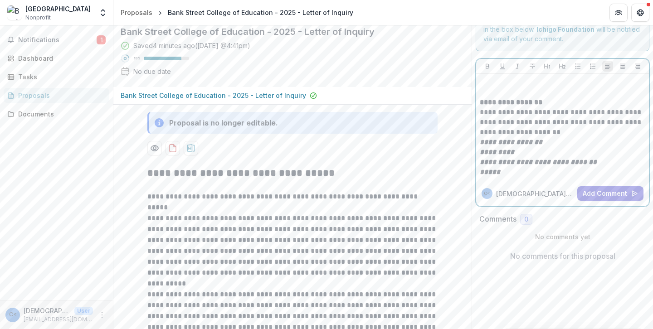
click at [507, 174] on p "*****" at bounding box center [562, 172] width 165 height 10
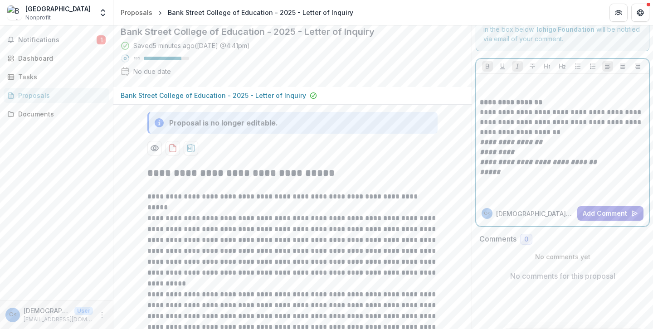
scroll to position [63, 0]
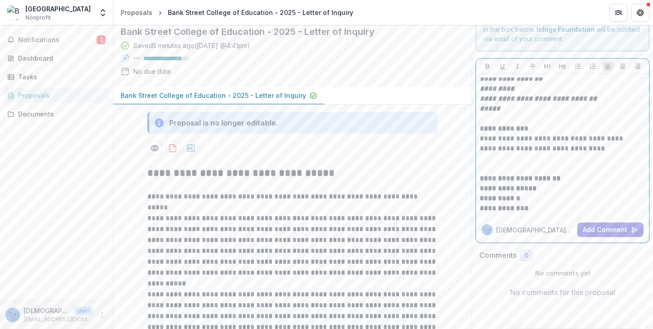
click at [482, 170] on p at bounding box center [562, 164] width 165 height 20
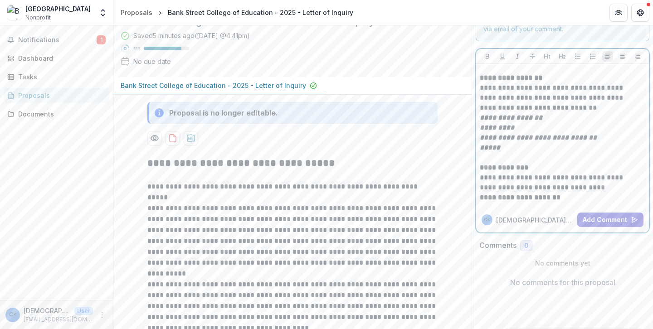
scroll to position [0, 0]
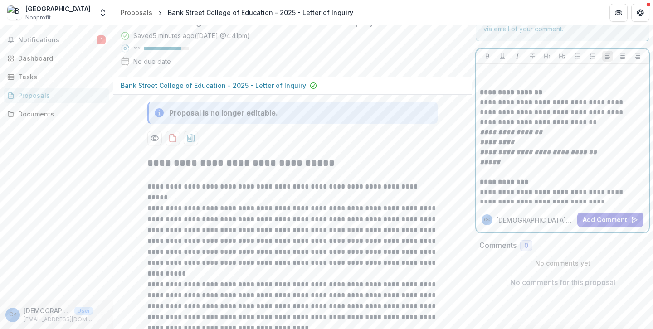
click at [490, 73] on p at bounding box center [562, 73] width 165 height 10
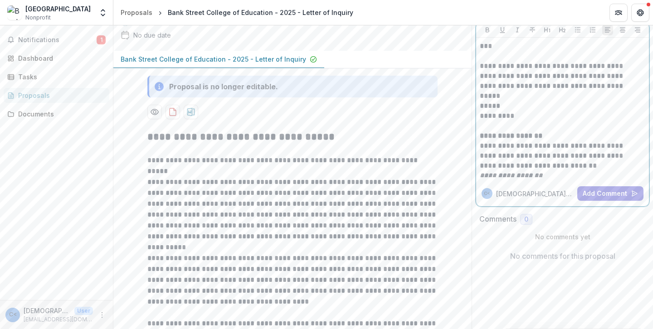
scroll to position [61, 0]
click at [485, 50] on p "***" at bounding box center [561, 47] width 163 height 10
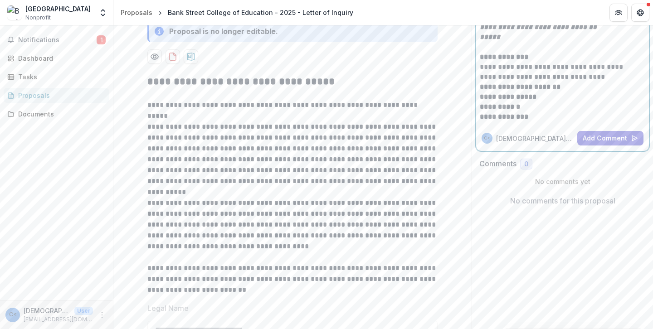
scroll to position [0, 0]
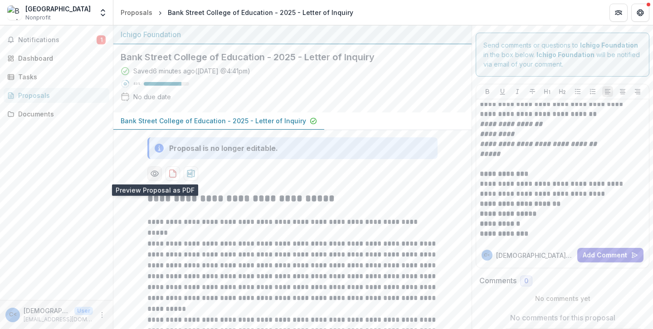
click at [156, 172] on icon "Preview 02b69b52-9fbb-4da1-9463-2b5168ec6f3e-0.pdf" at bounding box center [154, 173] width 7 height 5
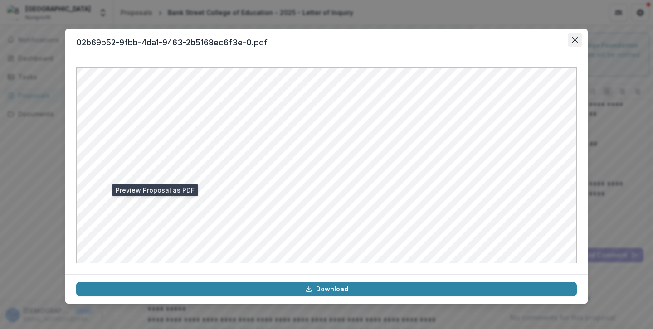
click at [574, 37] on icon "Close" at bounding box center [574, 39] width 5 height 5
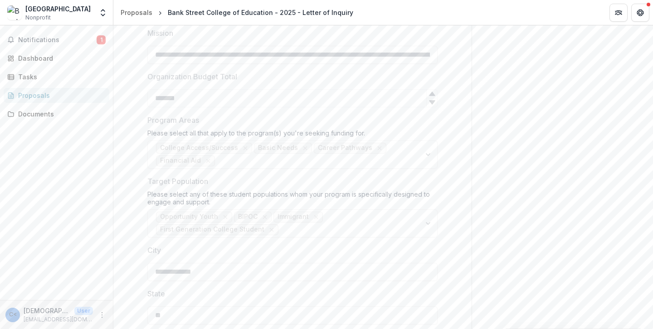
scroll to position [471, 0]
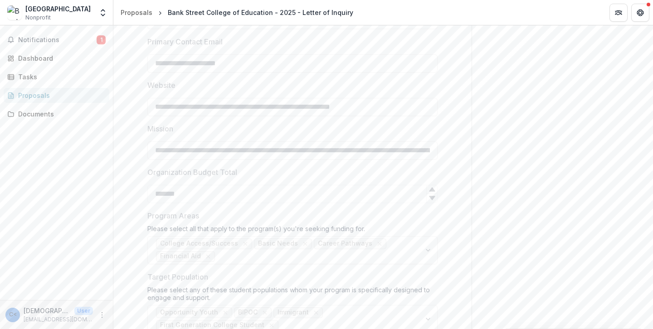
click at [368, 211] on label "Program Areas" at bounding box center [289, 215] width 285 height 11
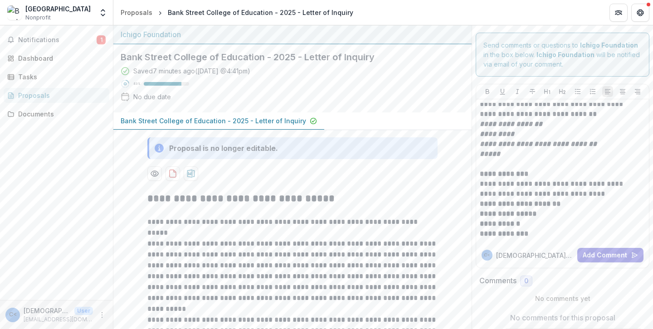
scroll to position [1, 0]
click at [188, 176] on icon "download-proposal" at bounding box center [191, 173] width 8 height 8
click at [171, 175] on icon "download-proposal" at bounding box center [172, 172] width 9 height 9
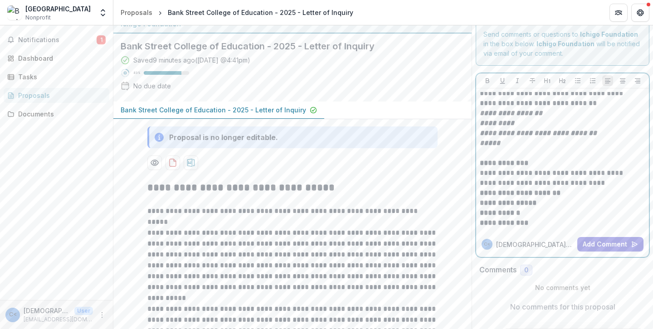
scroll to position [0, 0]
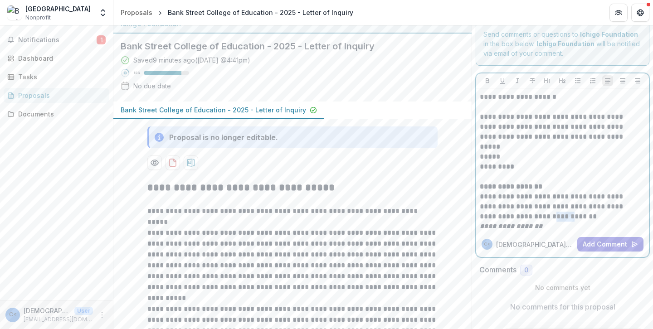
drag, startPoint x: 529, startPoint y: 220, endPoint x: 508, endPoint y: 211, distance: 22.1
click at [508, 217] on div "**********" at bounding box center [562, 160] width 165 height 136
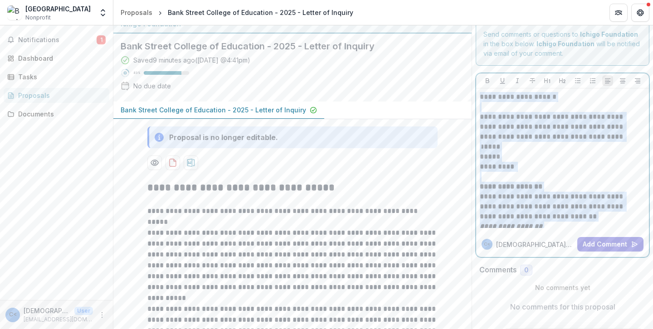
scroll to position [113, 0]
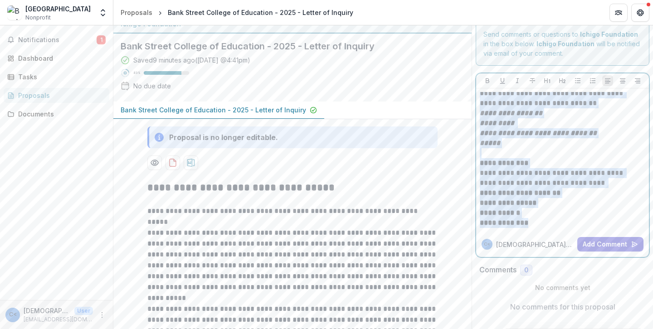
drag, startPoint x: 477, startPoint y: 98, endPoint x: 522, endPoint y: 280, distance: 187.2
click at [522, 280] on div "**********" at bounding box center [562, 168] width 181 height 307
copy div "**********"
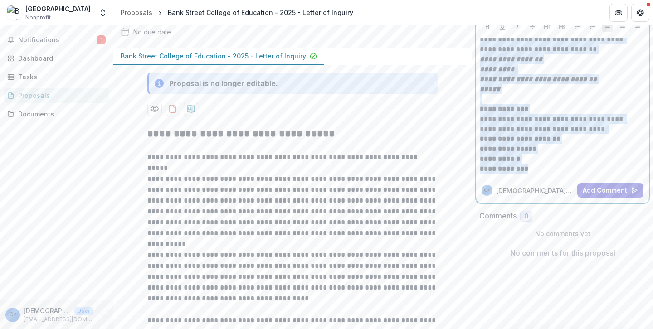
scroll to position [67, 0]
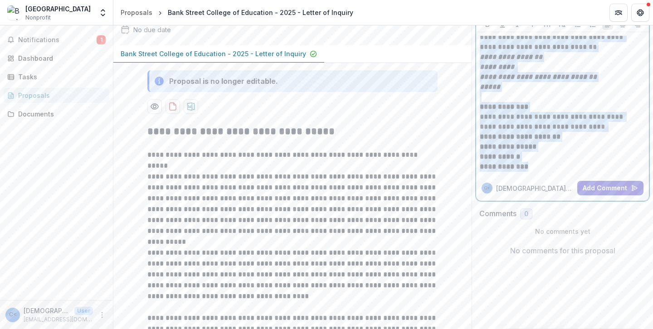
copy div "**********"
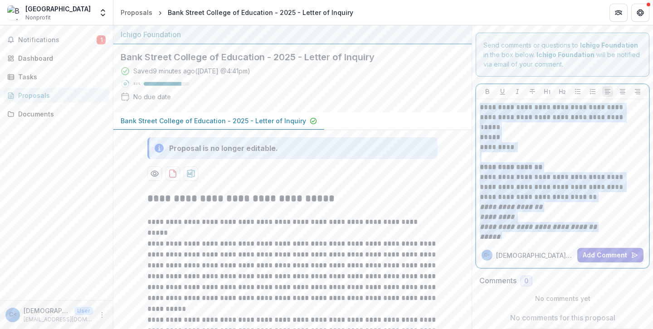
scroll to position [0, 0]
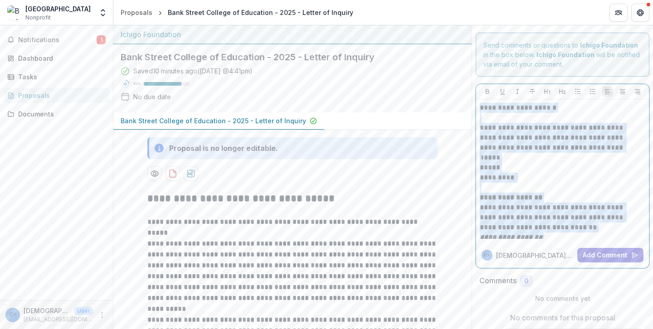
click at [542, 149] on p "**********" at bounding box center [561, 138] width 163 height 30
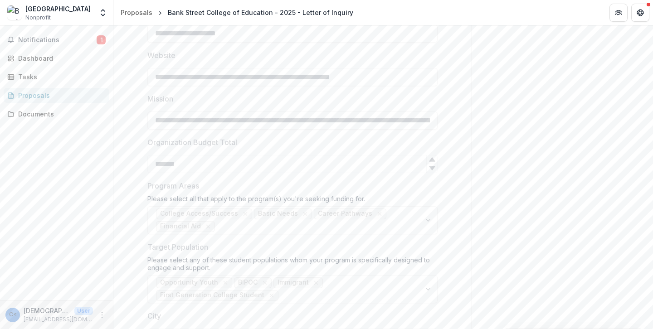
scroll to position [506, 0]
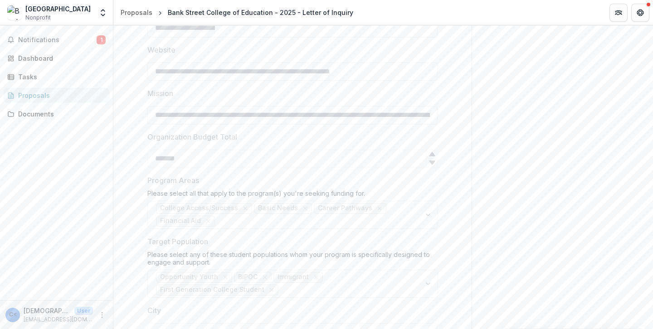
click at [245, 207] on div "College Access/Success Basic Needs Career Pathways Financial Aid" at bounding box center [292, 215] width 290 height 28
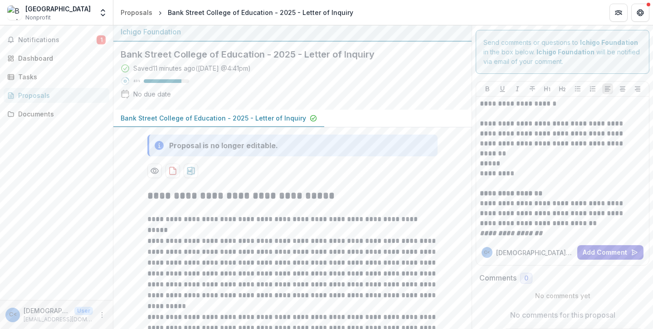
scroll to position [3, 0]
click at [598, 253] on button "Add Comment" at bounding box center [610, 252] width 66 height 15
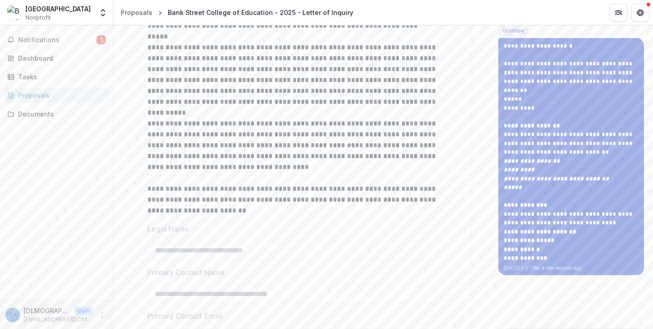
scroll to position [0, 0]
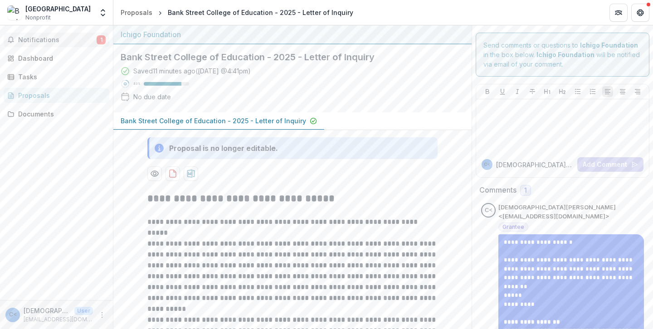
click at [51, 42] on span "Notifications" at bounding box center [57, 40] width 78 height 8
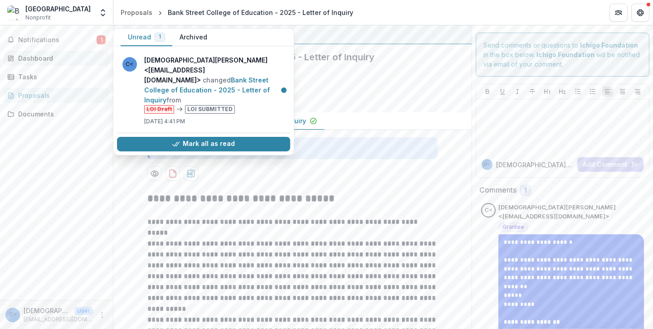
click at [35, 59] on div "Dashboard" at bounding box center [60, 58] width 84 height 10
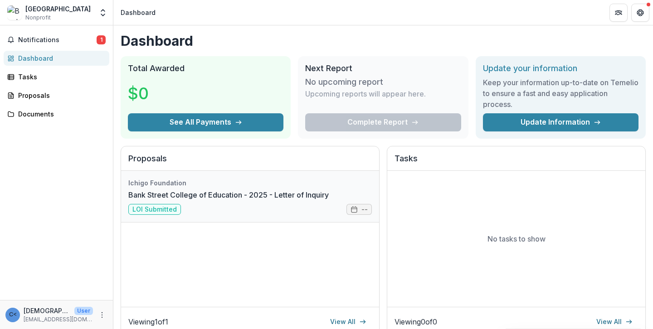
click at [241, 190] on link "Bank Street College of Education - 2025 - Letter of Inquiry" at bounding box center [228, 195] width 200 height 11
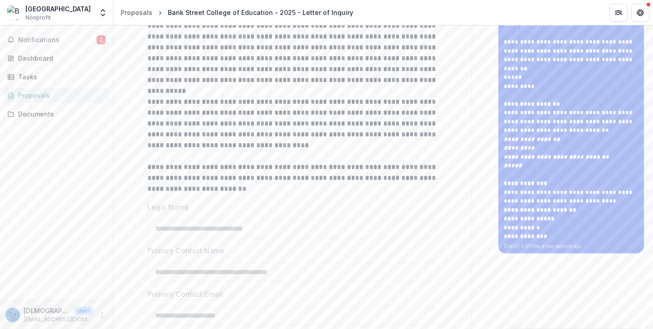
scroll to position [220, 0]
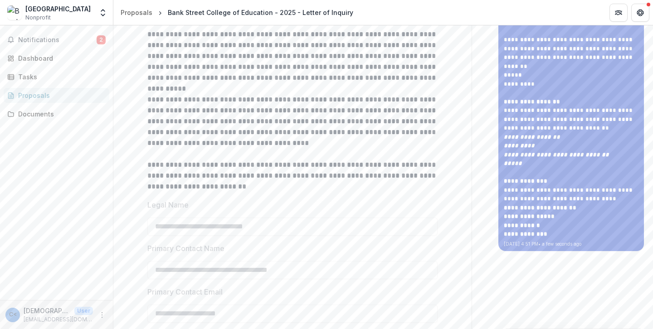
click at [513, 160] on em "*****" at bounding box center [513, 163] width 18 height 6
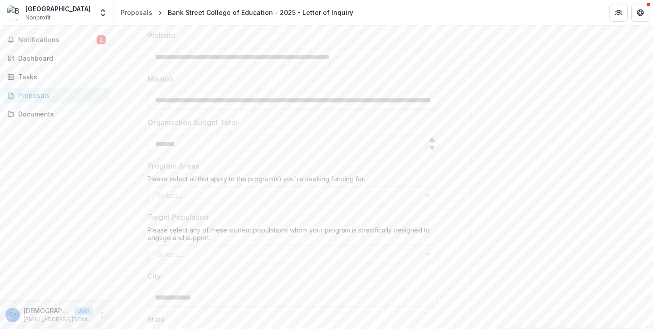
scroll to position [521, 0]
click at [322, 199] on div "Select..." at bounding box center [292, 194] width 290 height 18
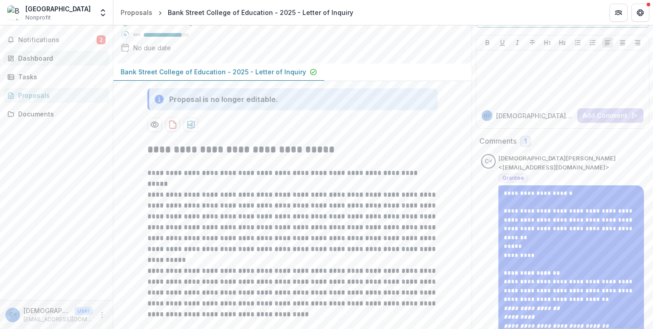
scroll to position [33, 0]
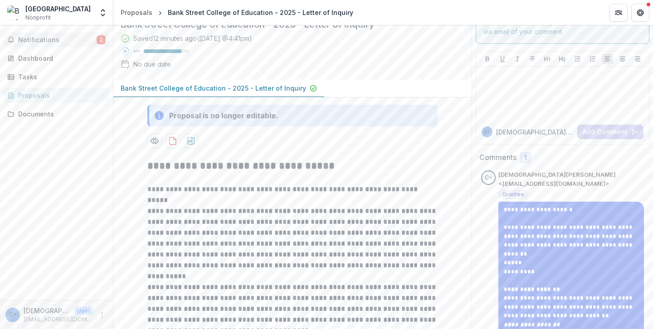
click at [50, 38] on span "Notifications" at bounding box center [57, 40] width 78 height 8
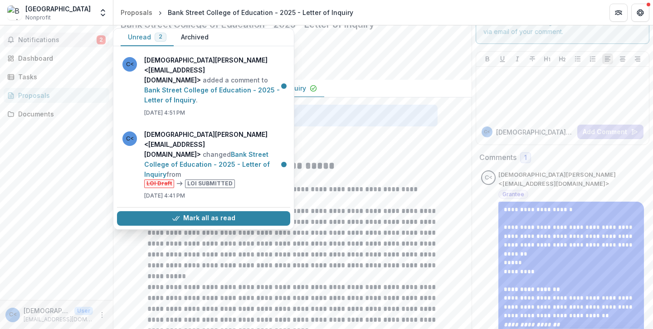
click at [140, 40] on button "Unread 2" at bounding box center [147, 38] width 53 height 18
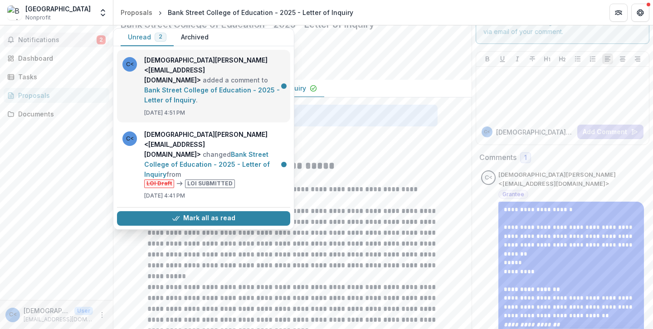
click at [157, 86] on link "Bank Street College of Education - 2025 - Letter of Inquiry" at bounding box center [212, 95] width 136 height 18
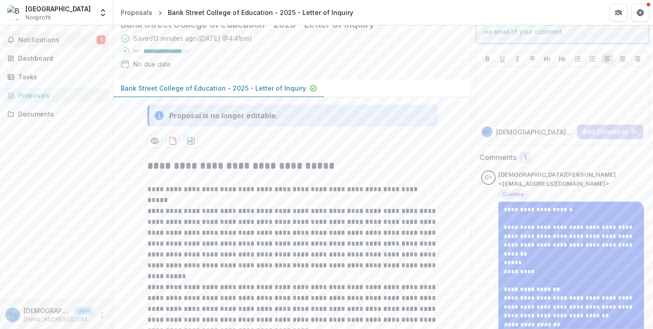
click at [60, 37] on span "Notifications" at bounding box center [57, 40] width 78 height 8
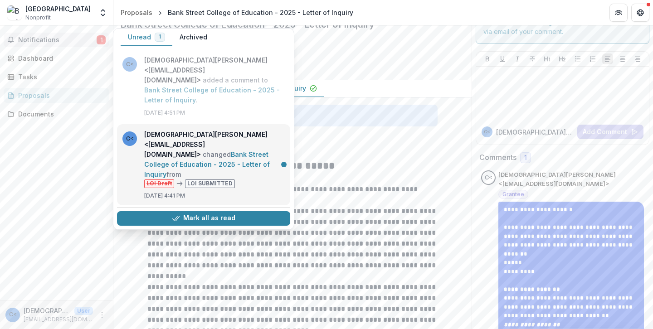
click at [234, 151] on link "Bank Street College of Education - 2025 - Letter of Inquiry" at bounding box center [207, 165] width 126 height 28
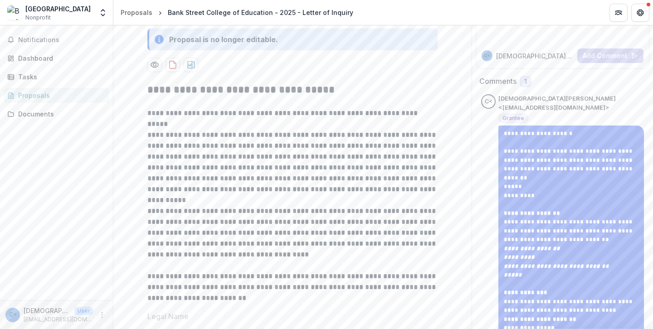
scroll to position [0, 0]
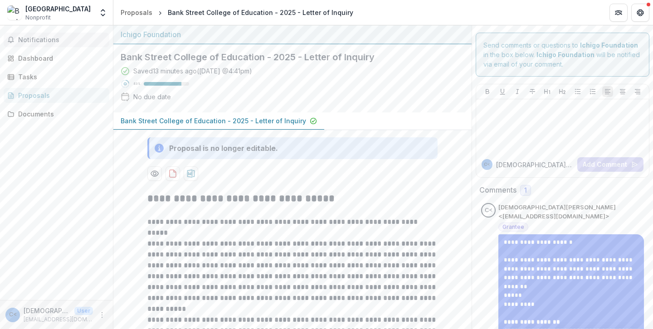
click at [64, 45] on button "Notifications" at bounding box center [57, 40] width 106 height 15
click at [78, 194] on div "Notifications Unread 0 Archived You don't have any unread notifications We'll n…" at bounding box center [56, 162] width 113 height 275
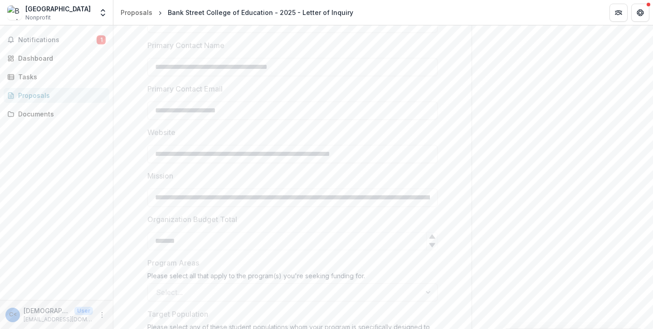
scroll to position [433, 0]
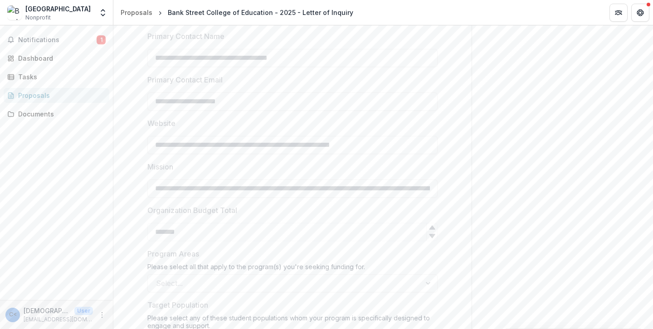
click at [224, 289] on div "Select..." at bounding box center [292, 283] width 290 height 18
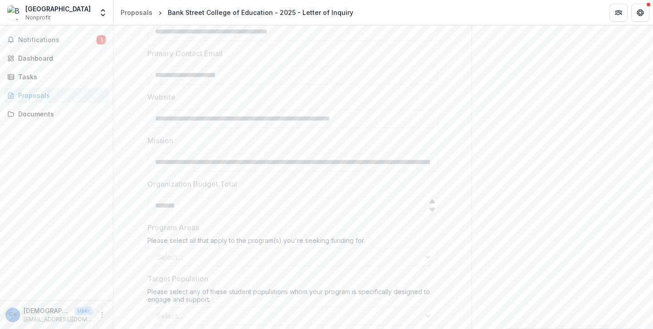
click at [292, 251] on div "Select..." at bounding box center [292, 257] width 290 height 18
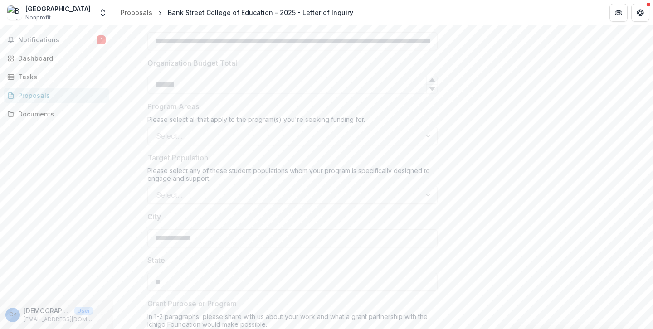
scroll to position [585, 0]
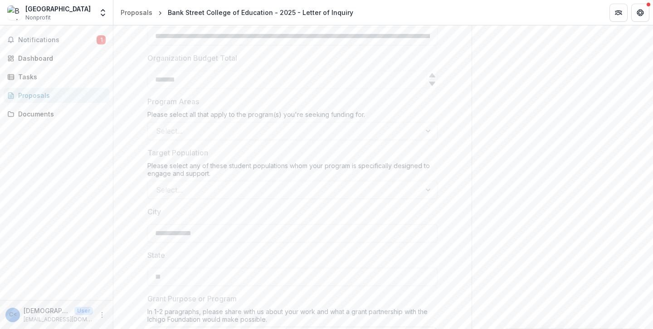
click at [276, 188] on div "Select..." at bounding box center [292, 190] width 290 height 18
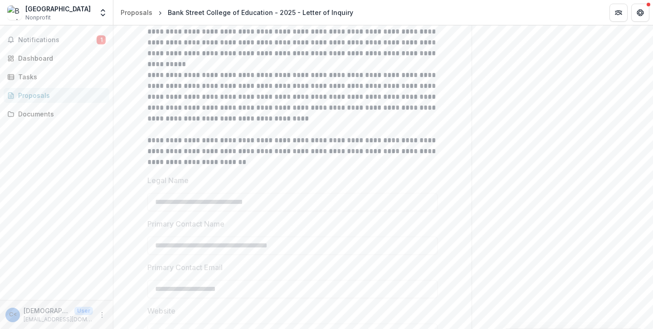
scroll to position [0, 0]
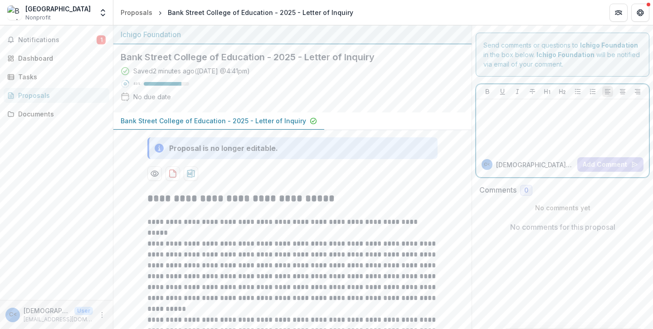
click at [493, 103] on p at bounding box center [562, 108] width 165 height 10
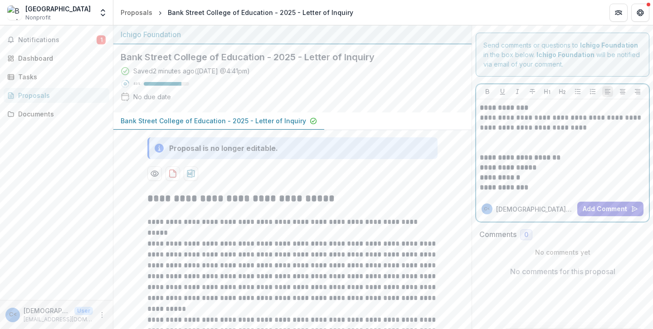
click at [480, 148] on p at bounding box center [562, 143] width 165 height 20
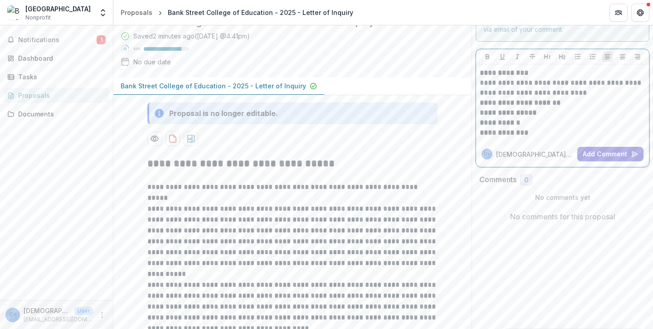
scroll to position [38, 0]
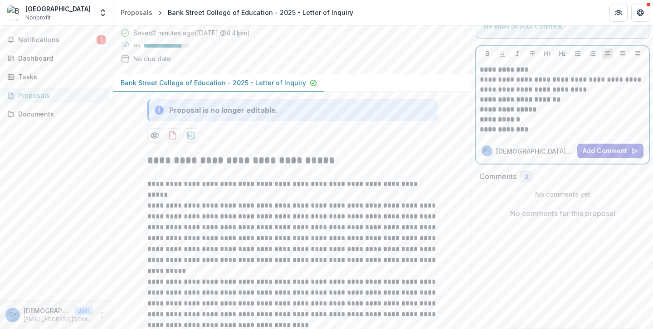
click at [527, 129] on p "**********" at bounding box center [562, 130] width 165 height 10
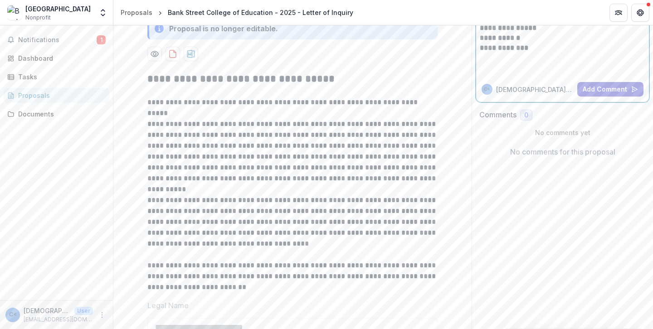
scroll to position [0, 0]
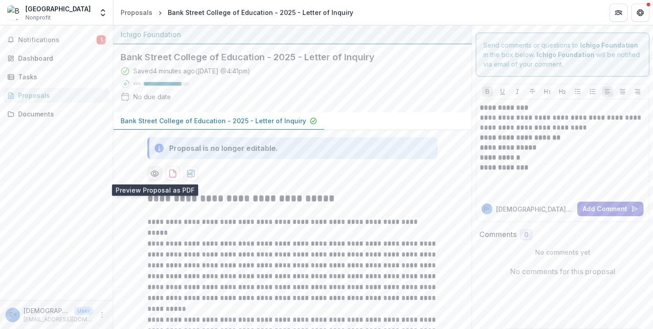
click at [159, 179] on button "Preview 02b69b52-9fbb-4da1-9463-2b5168ec6f3e-0.pdf" at bounding box center [154, 173] width 15 height 15
